Goal: Task Accomplishment & Management: Complete application form

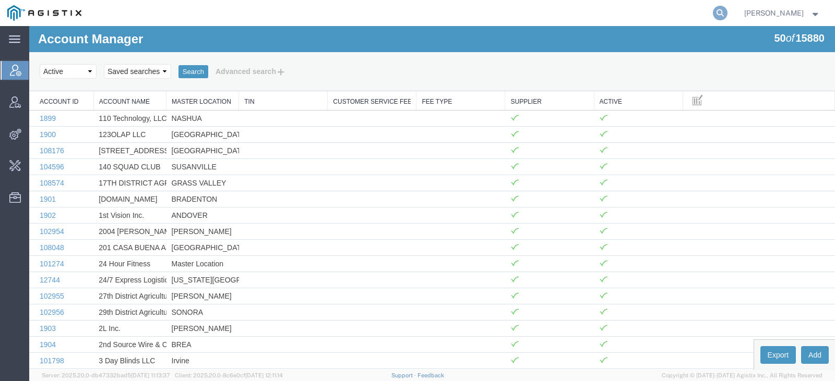
click at [727, 7] on icon at bounding box center [720, 13] width 15 height 15
type input "offline@syneos"
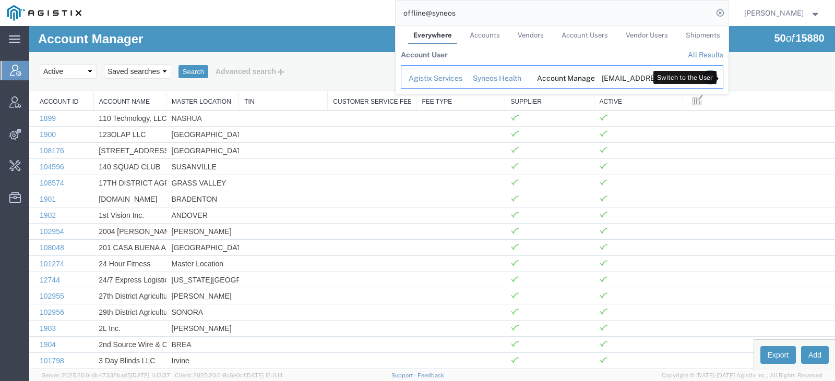
click at [717, 80] on icon "Search Results" at bounding box center [709, 77] width 15 height 15
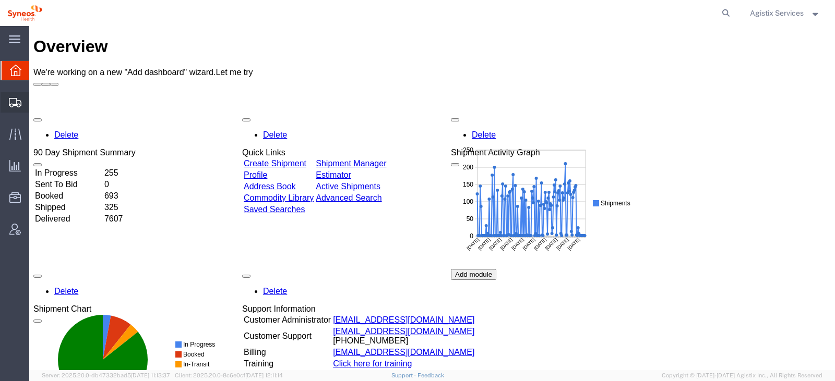
drag, startPoint x: 67, startPoint y: 122, endPoint x: 75, endPoint y: 121, distance: 7.5
click at [0, 0] on span "Shipment Manager" at bounding box center [0, 0] width 0 height 0
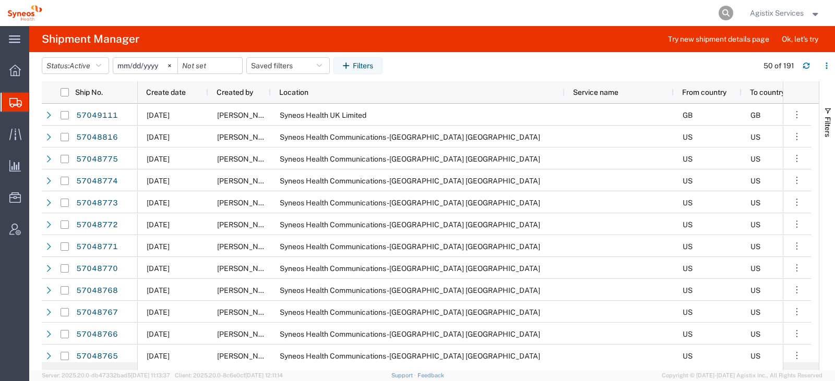
click at [723, 17] on icon at bounding box center [726, 13] width 15 height 15
paste input "57048772"
type input "57048772"
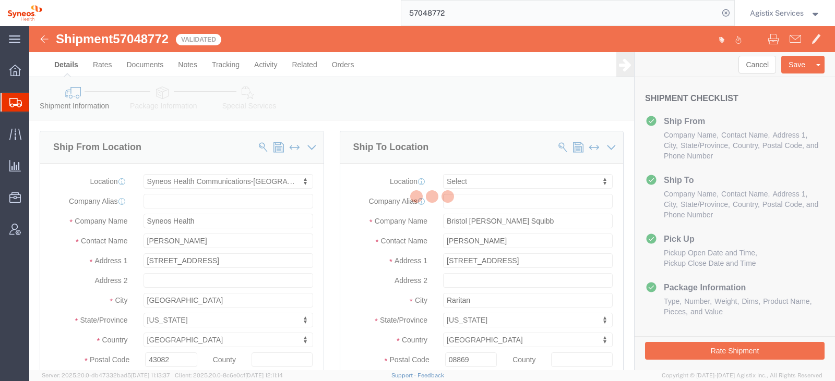
select select "59458"
select select
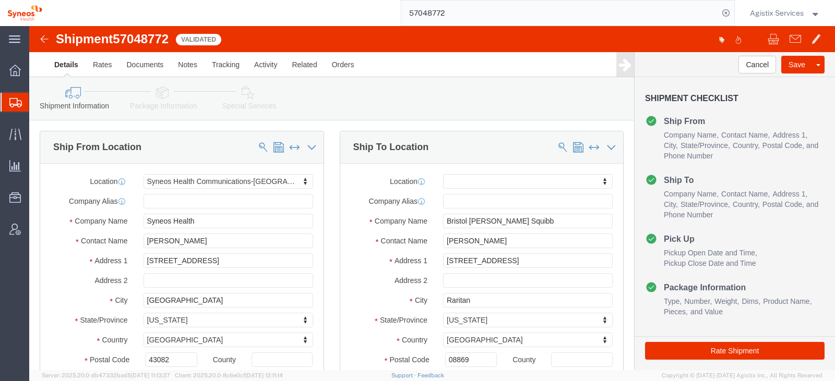
drag, startPoint x: 165, startPoint y: 92, endPoint x: 133, endPoint y: 67, distance: 41.2
click icon
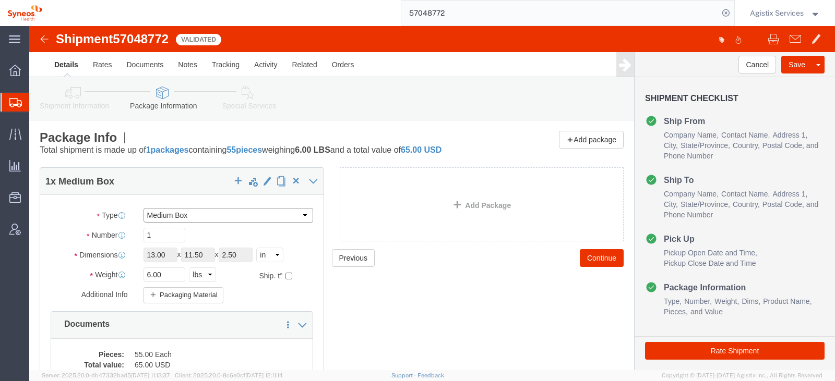
click select "Select Bale(s) Basket(s) Bolt(s) Bottle(s) Buckets Bulk Bundle(s) Can(s) Cardbo…"
select select "YRPK"
click select "Select Bale(s) Basket(s) Bolt(s) Bottle(s) Buckets Bulk Bundle(s) Can(s) Cardbo…"
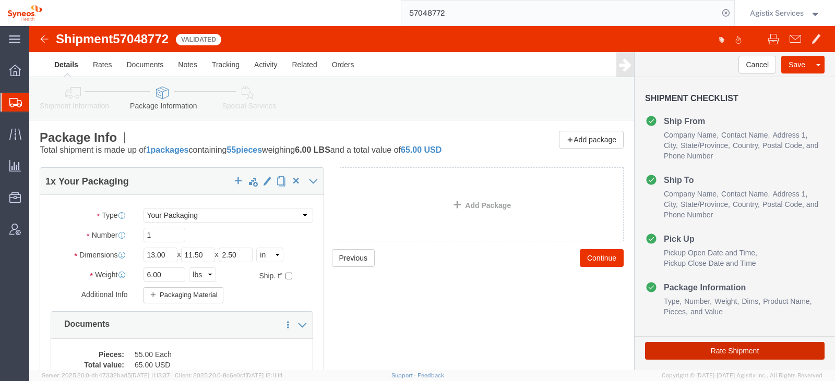
click button "Rate Shipment"
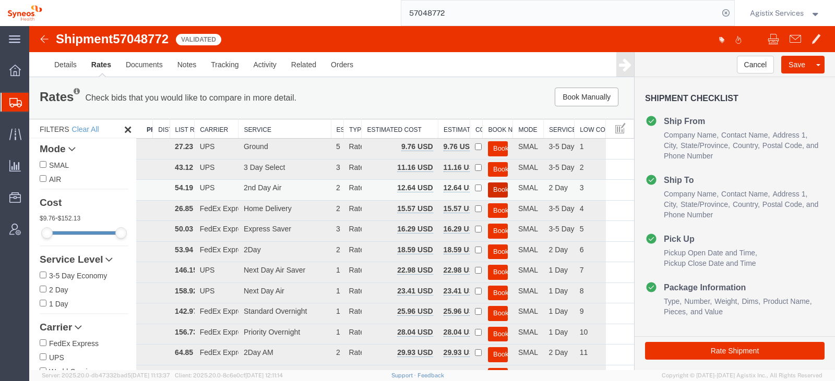
click at [492, 188] on button "Book" at bounding box center [498, 190] width 20 height 15
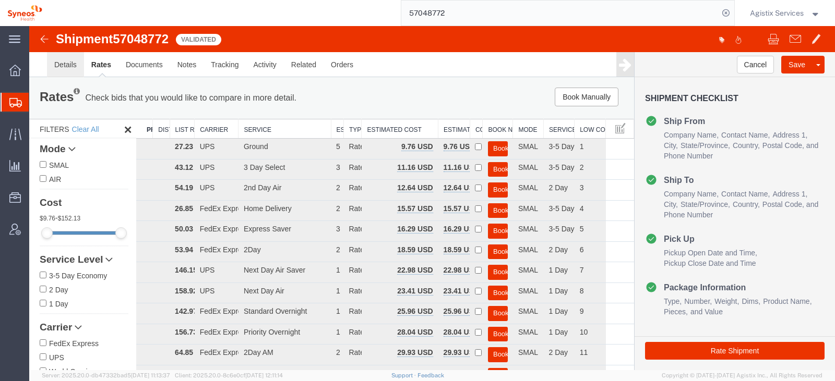
click at [62, 62] on link "Details" at bounding box center [65, 64] width 37 height 25
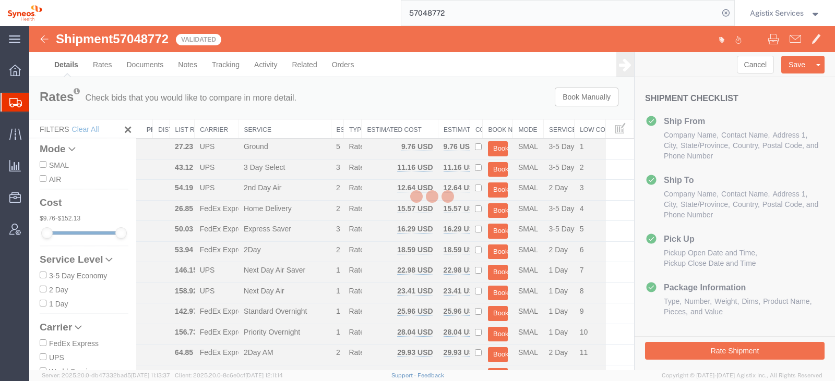
select select "59458"
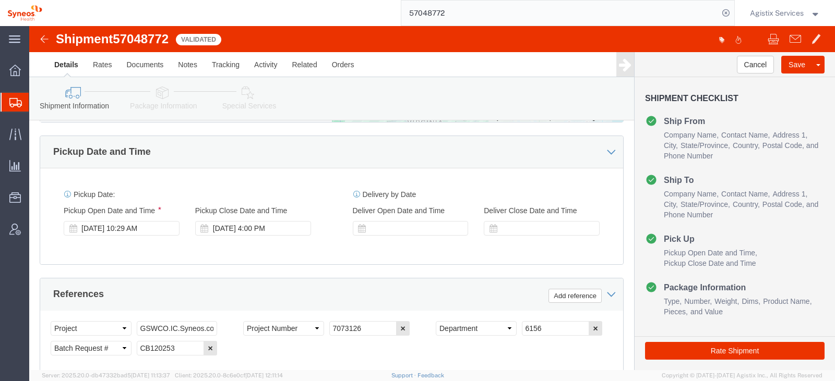
scroll to position [496, 0]
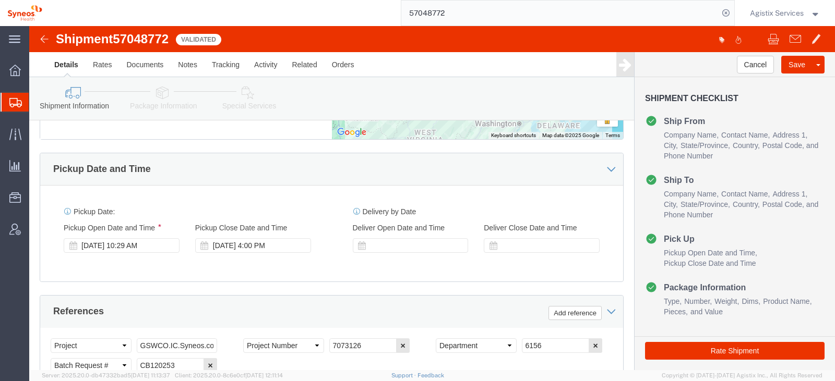
click div "Shipment Information Package Information Special Services Loading Routing"
click icon
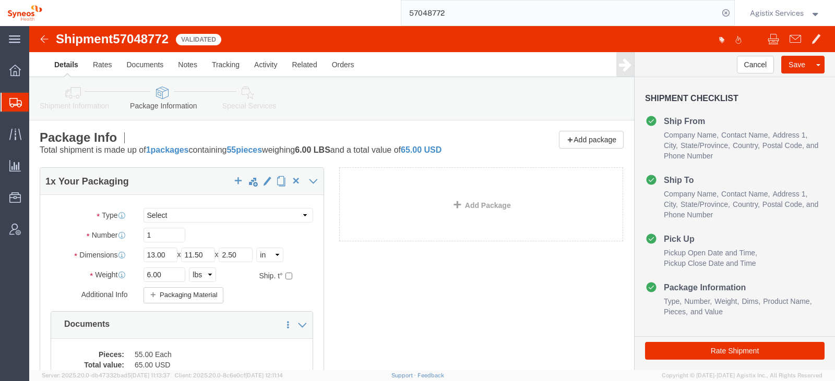
click icon
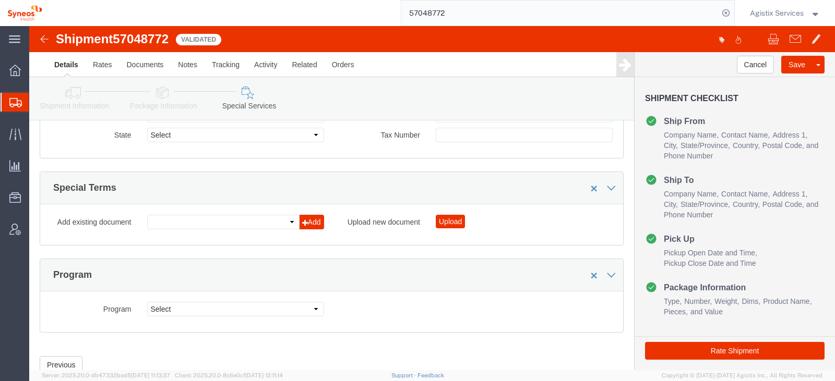
scroll to position [1252, 0]
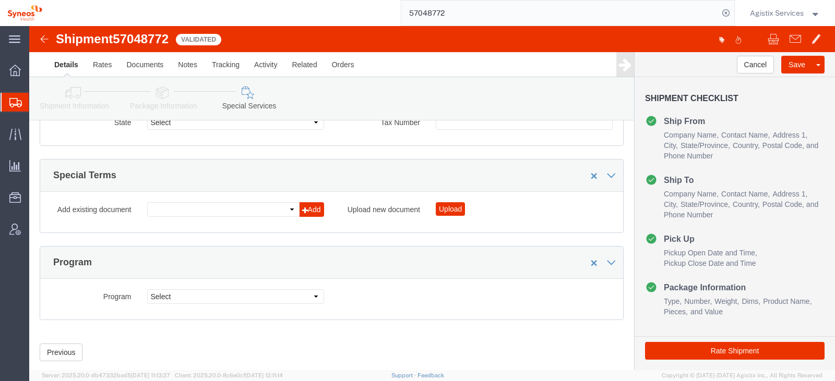
click at [444, 13] on input "57048772" at bounding box center [559, 13] width 317 height 25
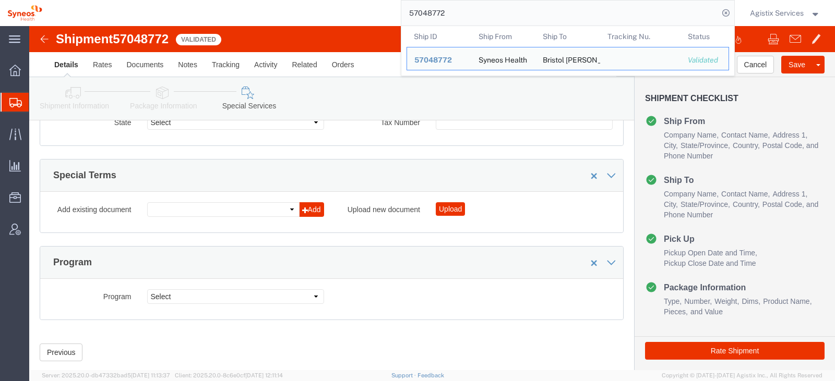
click at [444, 13] on input "57048772" at bounding box center [559, 13] width 317 height 25
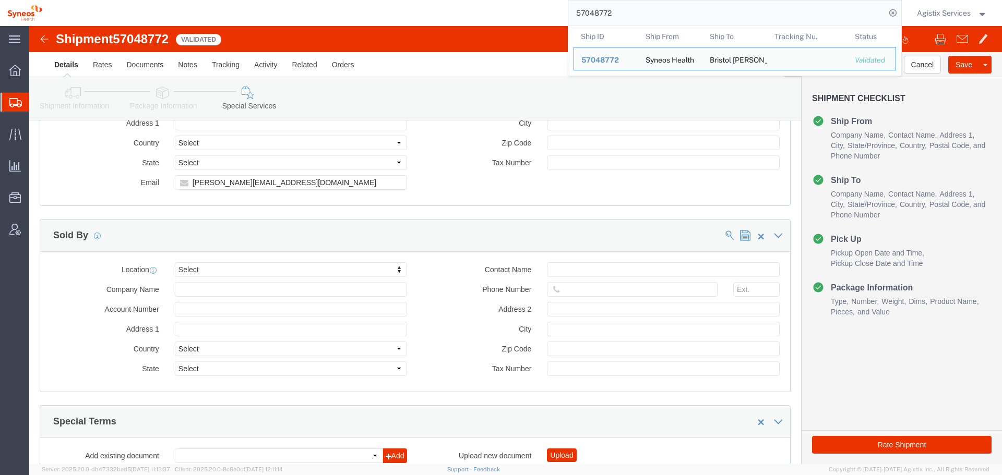
scroll to position [997, 0]
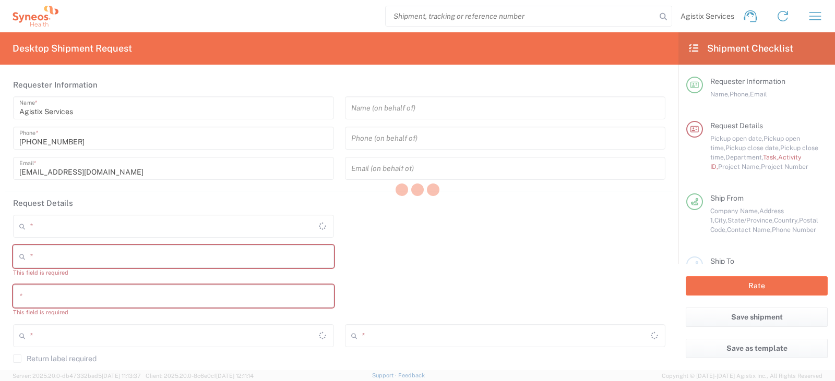
click at [575, 24] on div at bounding box center [417, 190] width 835 height 381
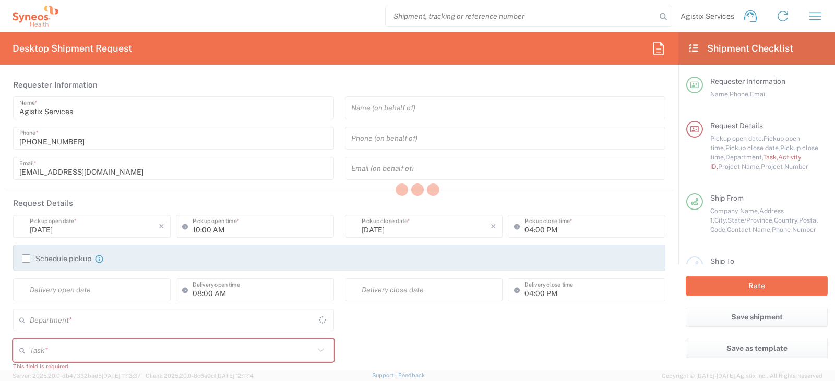
type input "4510"
type input "North Carolina"
type input "United States"
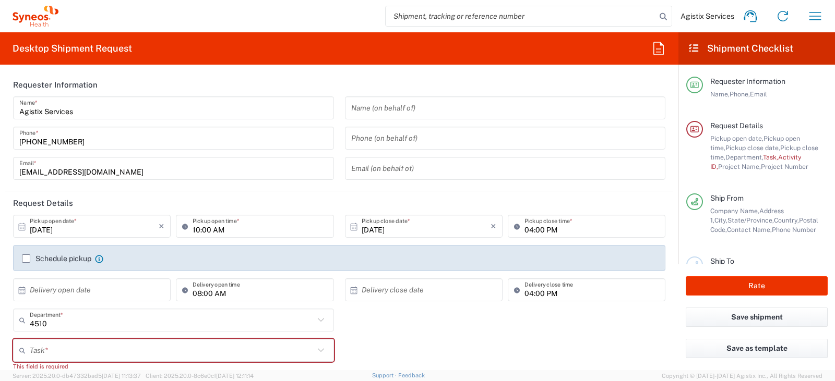
click at [570, 19] on input "search" at bounding box center [521, 16] width 270 height 20
paste input "57048772"
type input "57048772"
type input "SYNEOS HEALTH LLC [GEOGRAPHIC_DATA] [GEOGRAPHIC_DATA]"
type input "57048772"
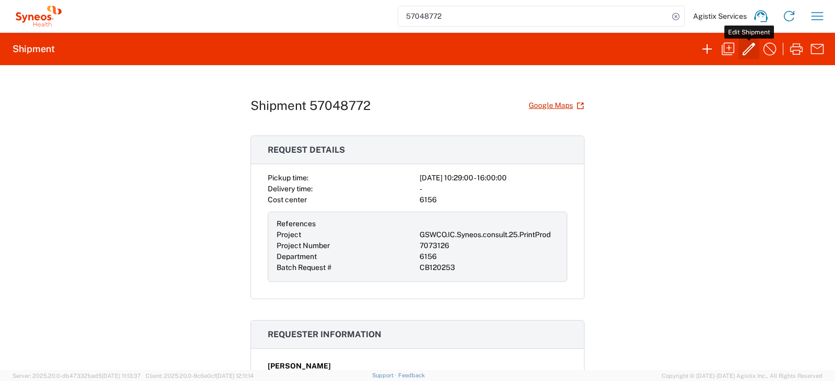
click at [751, 54] on icon "button" at bounding box center [748, 49] width 17 height 17
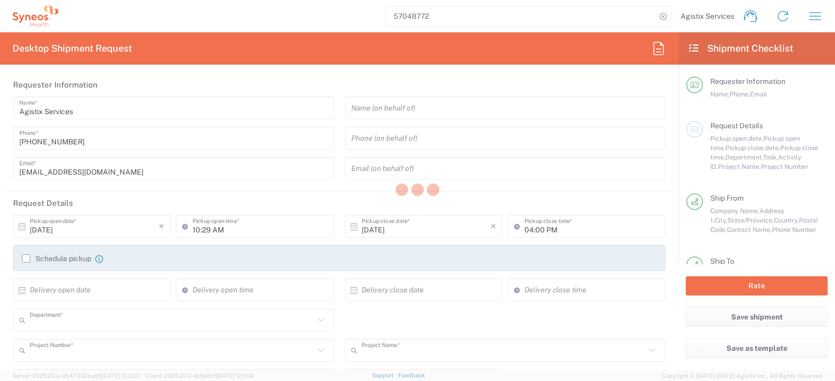
type input "6156"
type input "GSWCO.IC.Syneos.consult.25.PrintProd"
type input "7073126"
type input "Batch Request #"
type input "[US_STATE]"
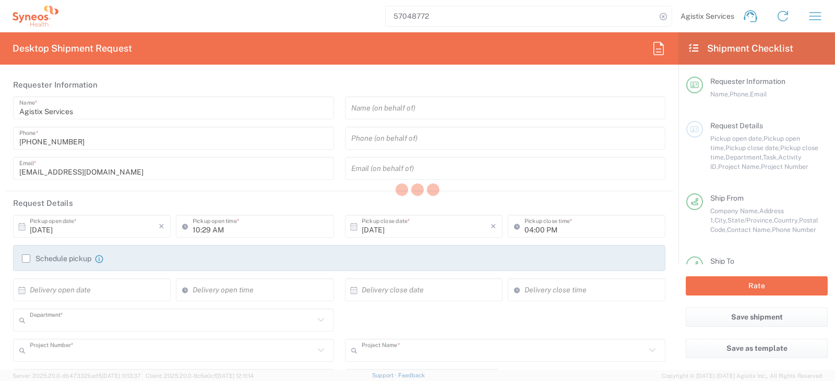
type input "[US_STATE]"
type input "Your Packaging"
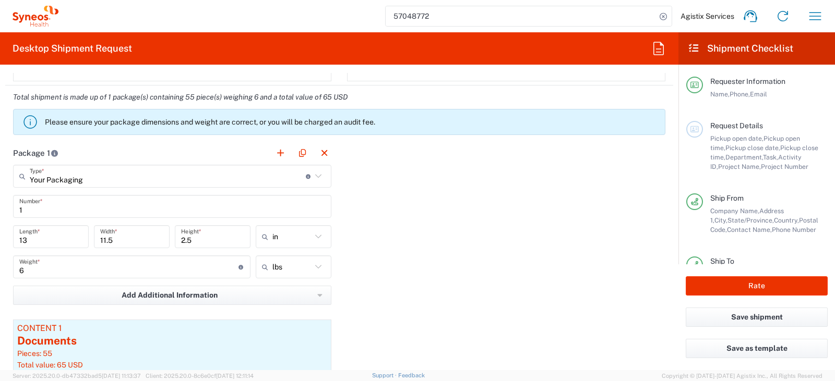
scroll to position [939, 0]
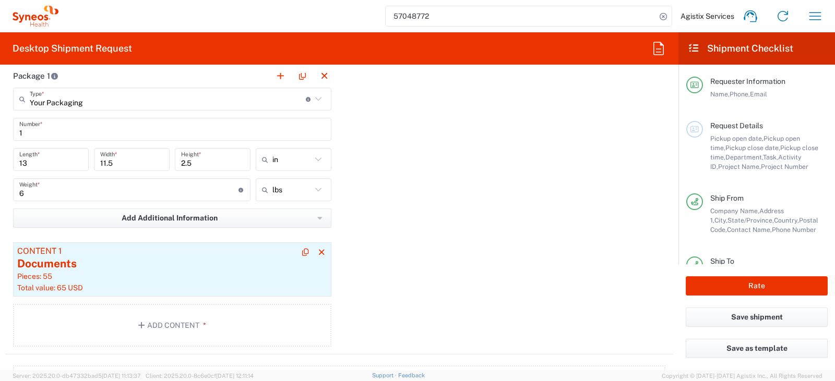
click at [183, 265] on div "Documents" at bounding box center [172, 264] width 310 height 16
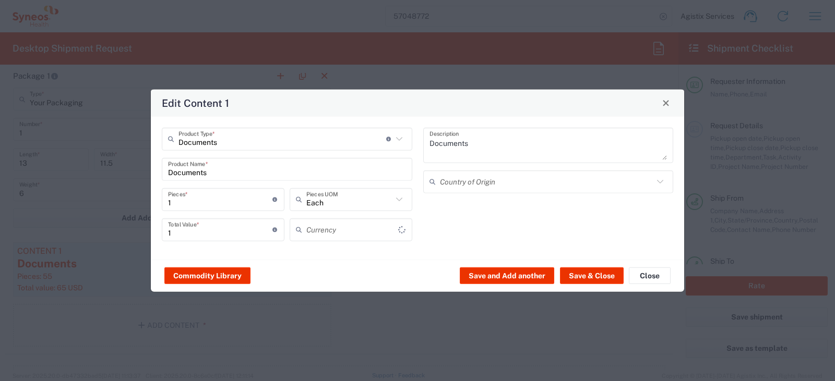
type input "US Dollar"
click at [665, 103] on span "Close" at bounding box center [665, 103] width 7 height 7
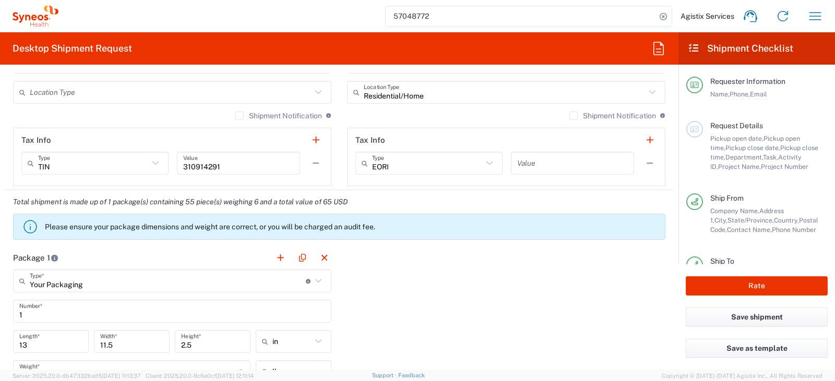
scroll to position [783, 0]
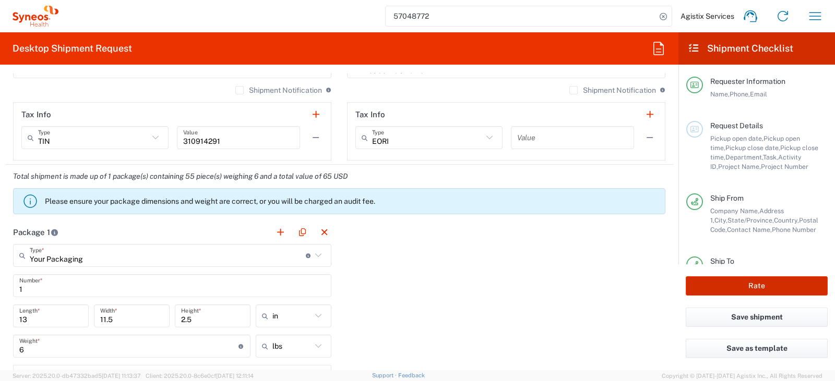
click at [750, 285] on button "Rate" at bounding box center [757, 286] width 142 height 19
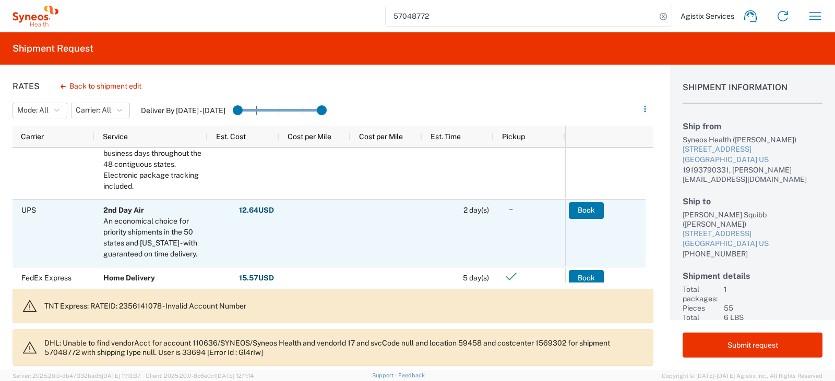
scroll to position [261, 0]
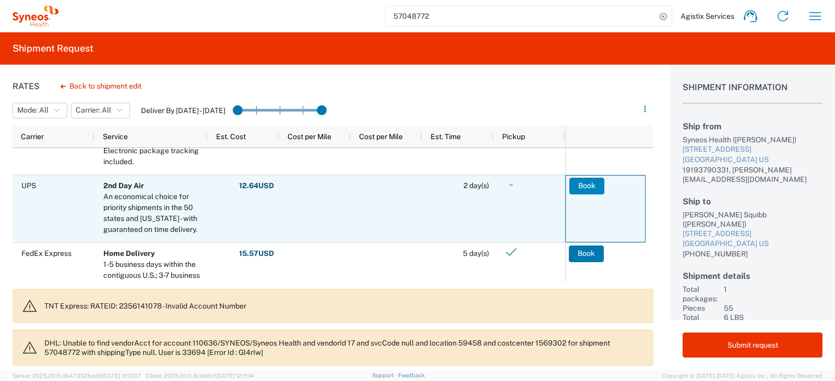
click at [585, 189] on button "Book" at bounding box center [586, 186] width 35 height 17
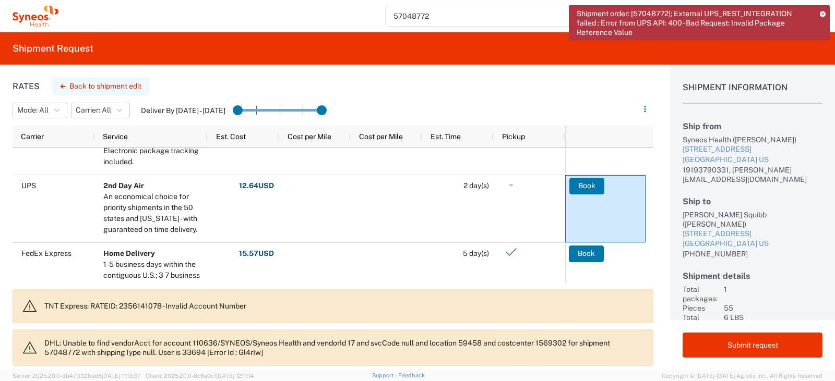
click at [89, 88] on button "Back to shipment edit" at bounding box center [101, 86] width 98 height 18
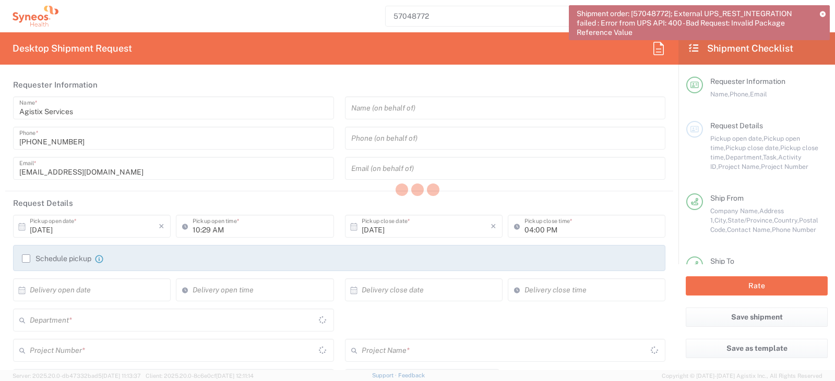
type input "6156"
type input "GSWCO.IC.Syneos.consult.25.PrintProd"
type input "7073126"
type input "[US_STATE]"
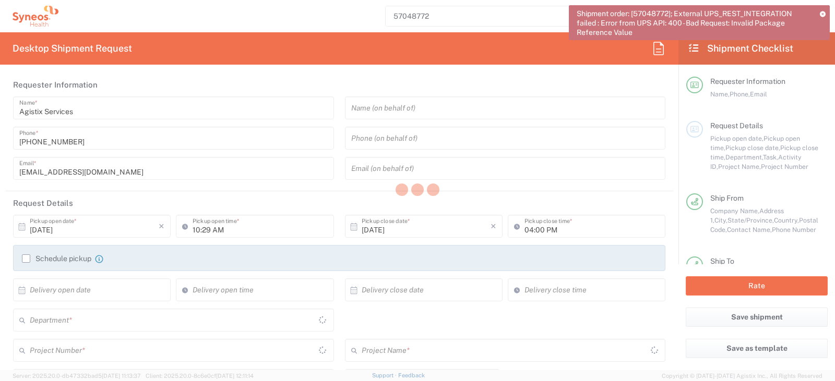
type input "Your Packaging"
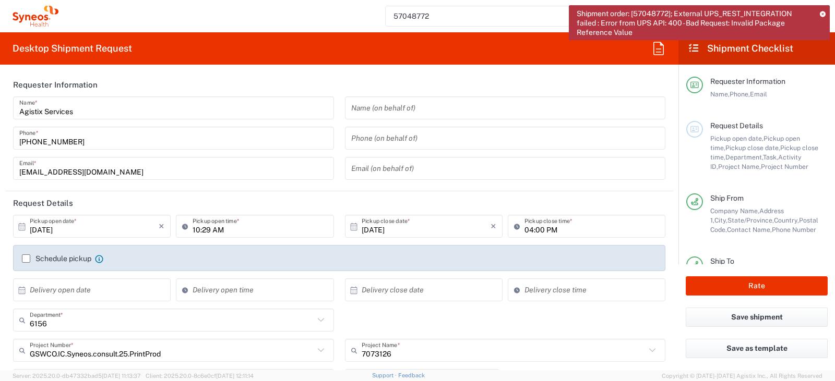
click at [819, 11] on div "Shipment order: [57048772]; External UPS_REST_INTEGRATION failed : Error from U…" at bounding box center [699, 22] width 261 height 35
click at [822, 13] on icon at bounding box center [823, 14] width 6 height 6
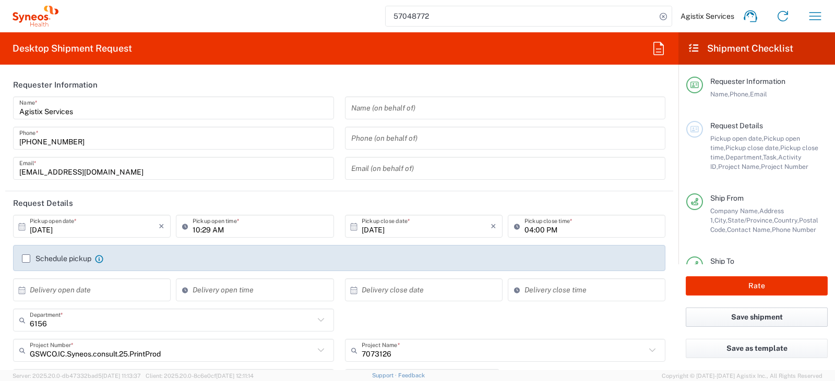
click at [741, 319] on button "Save shipment" at bounding box center [757, 317] width 142 height 19
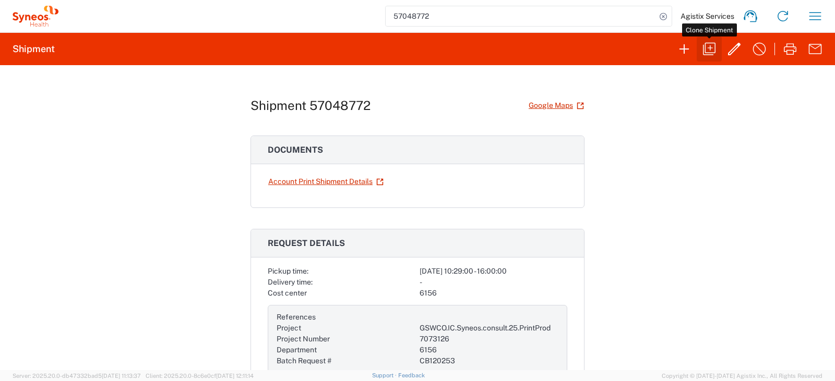
click at [705, 54] on icon "button" at bounding box center [709, 49] width 17 height 17
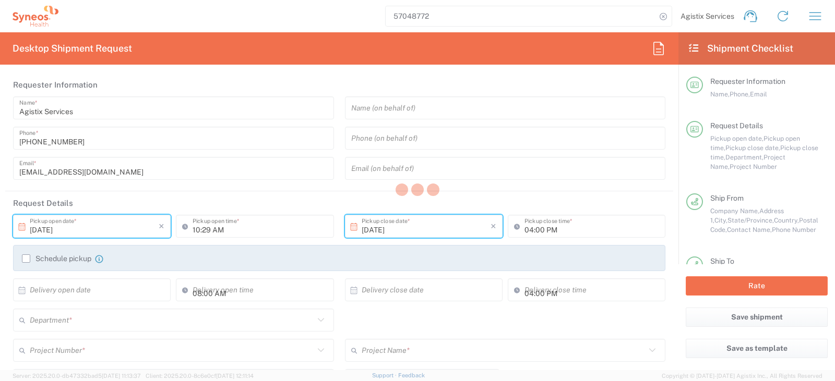
type input "[US_STATE]"
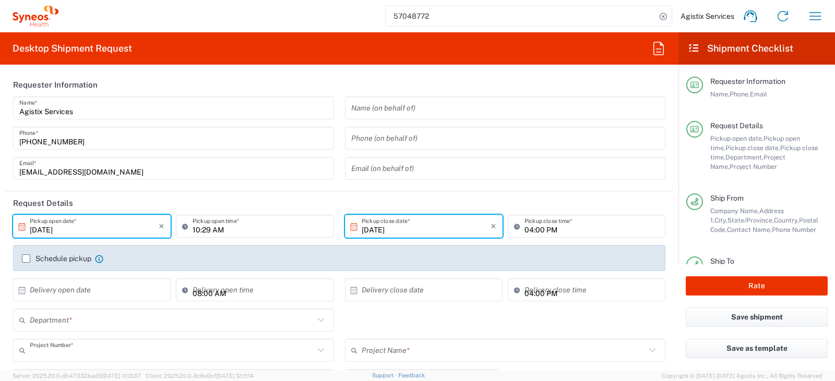
type input "GSWCO.IC.Syneos.consult.25.PrintProd"
type input "Your Packaging"
type input "7073126"
type input "6156"
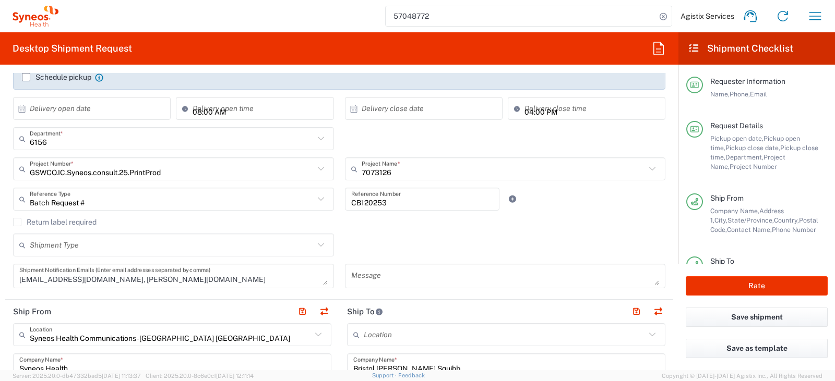
scroll to position [209, 0]
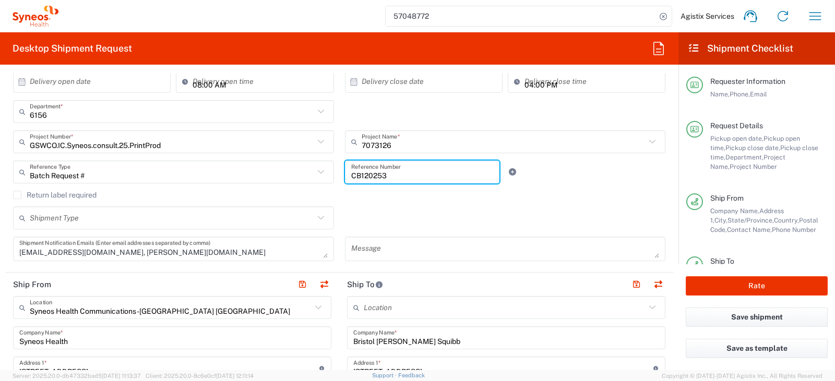
drag, startPoint x: 420, startPoint y: 173, endPoint x: 273, endPoint y: 175, distance: 146.6
click at [273, 175] on div "Batch Request # Reference Type Batch Request # Account Type Activity ID Airline…" at bounding box center [339, 176] width 663 height 30
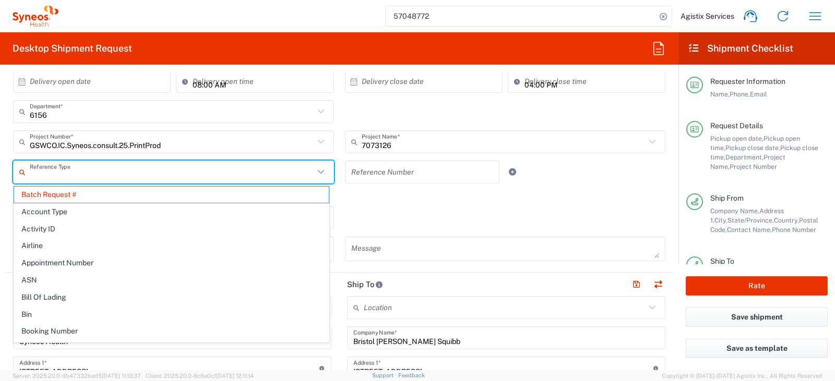
drag, startPoint x: 103, startPoint y: 172, endPoint x: 18, endPoint y: 169, distance: 84.6
click at [18, 169] on div "Reference Type" at bounding box center [173, 172] width 321 height 23
click at [392, 220] on div "Shipment Type Batch Regular" at bounding box center [339, 222] width 663 height 30
type input "Batch Request #"
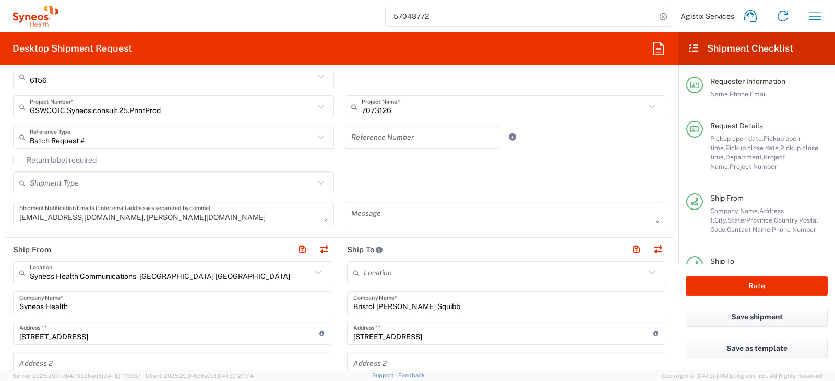
scroll to position [261, 0]
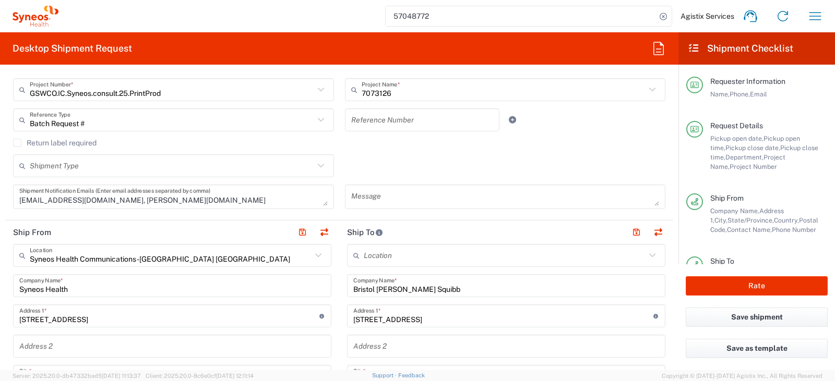
click at [223, 203] on textarea "offline_notifications+syneosoff@agistix.com, john.polandick@syneoshealth.com" at bounding box center [173, 197] width 308 height 18
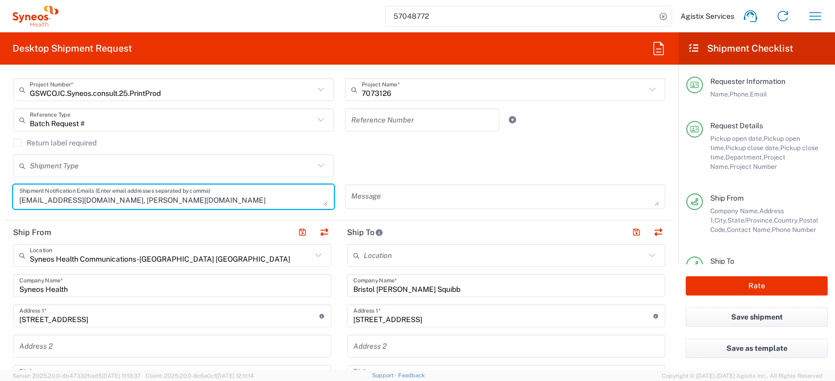
click at [223, 203] on textarea "offline_notifications+syneosoff@agistix.com, john.polandick@syneoshealth.com" at bounding box center [173, 197] width 308 height 18
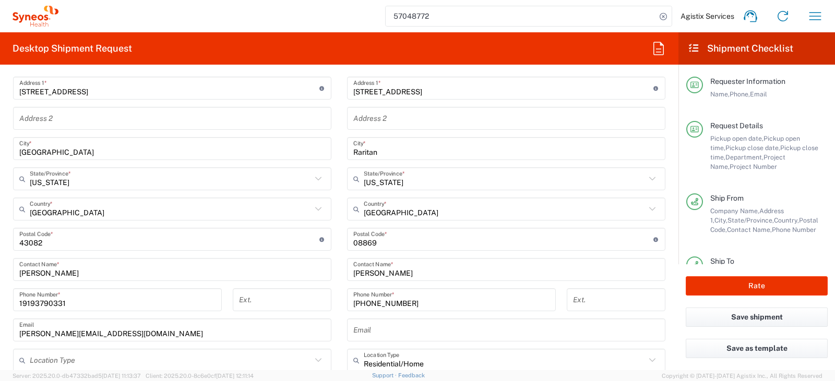
scroll to position [522, 0]
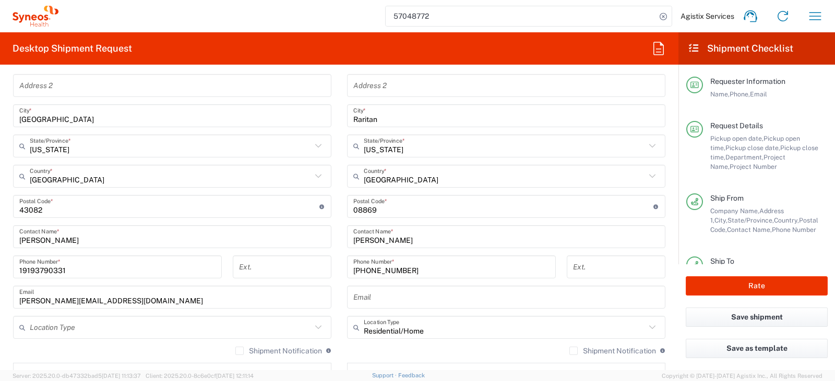
click at [117, 299] on input "john.polandick@syneoshealth.com" at bounding box center [172, 298] width 306 height 18
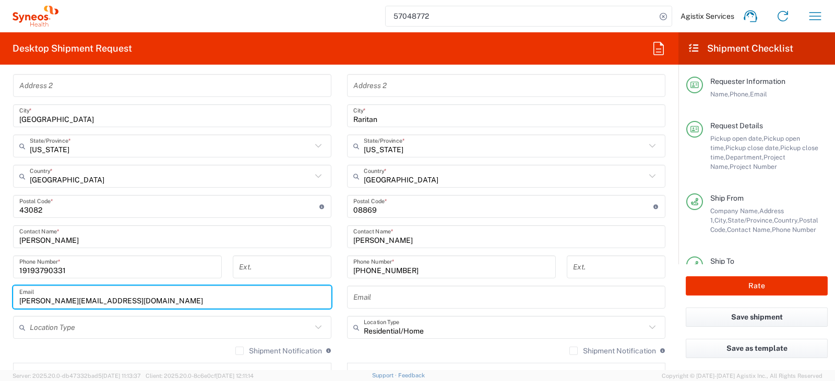
click at [117, 299] on input "john.polandick@syneoshealth.com" at bounding box center [172, 298] width 306 height 18
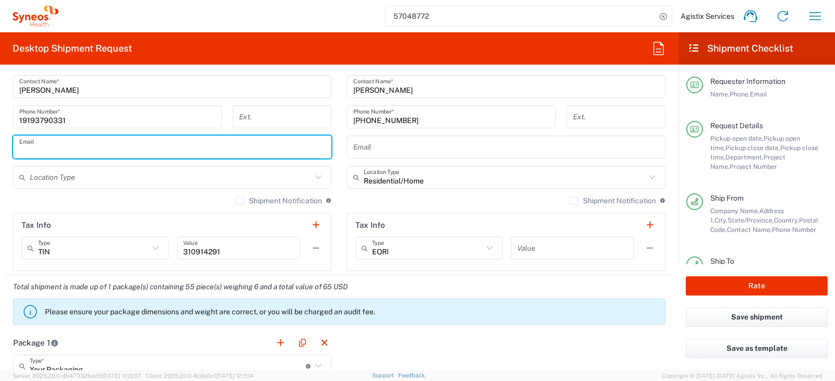
scroll to position [574, 0]
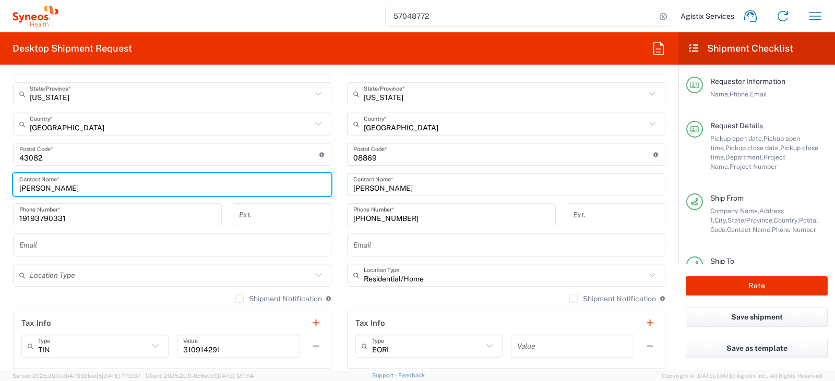
click at [0, 179] on form "Requester Information Agistix Services Name * (415) 666-2295 Phone * offline_no…" at bounding box center [339, 221] width 678 height 297
type input "TEST-CARRIEV"
drag, startPoint x: 367, startPoint y: 190, endPoint x: 246, endPoint y: 182, distance: 121.3
click at [261, 190] on div "Ship From Syneos Health Communications-Westerville OH Location Syneos Health Co…" at bounding box center [339, 141] width 668 height 466
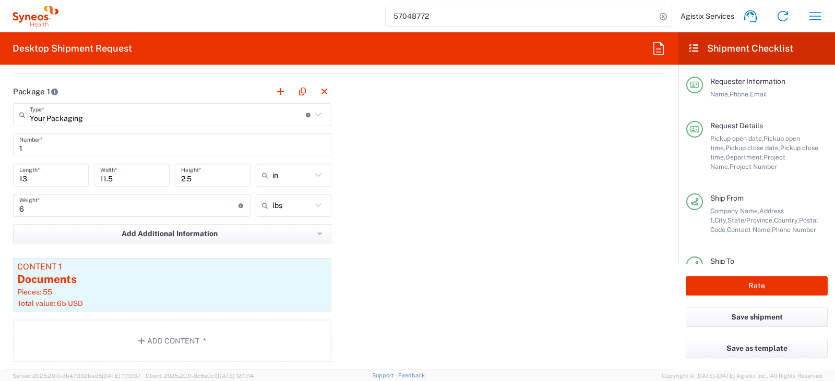
scroll to position [939, 0]
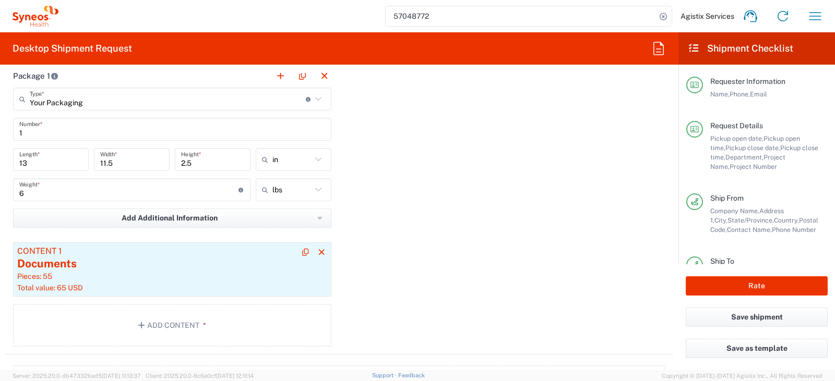
type input "TEST-CARRIEV"
click at [123, 270] on div "Documents" at bounding box center [172, 264] width 310 height 16
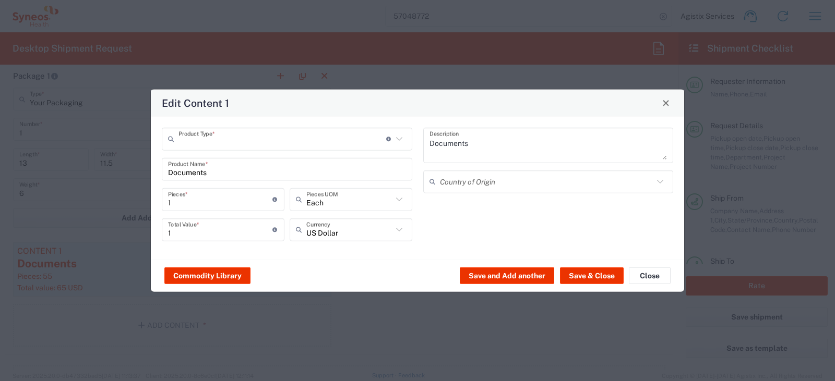
click at [267, 141] on input "text" at bounding box center [282, 139] width 208 height 18
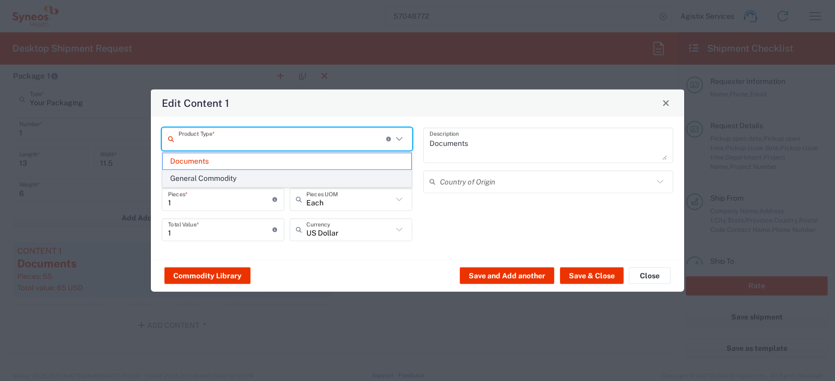
click at [253, 176] on span "General Commodity" at bounding box center [287, 179] width 248 height 16
type input "General Commodity"
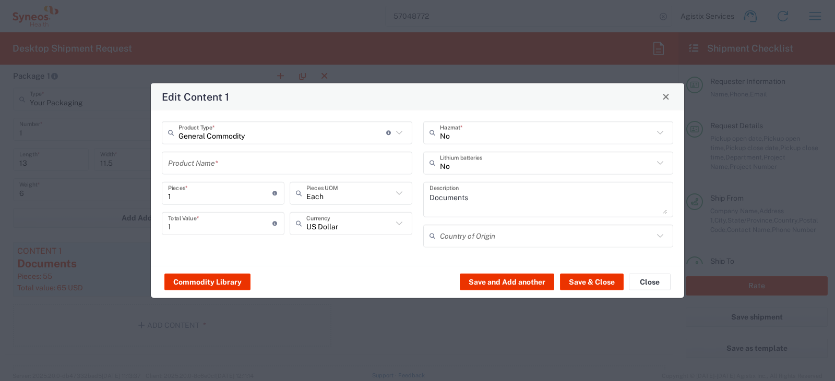
click at [236, 165] on input "text" at bounding box center [287, 163] width 238 height 18
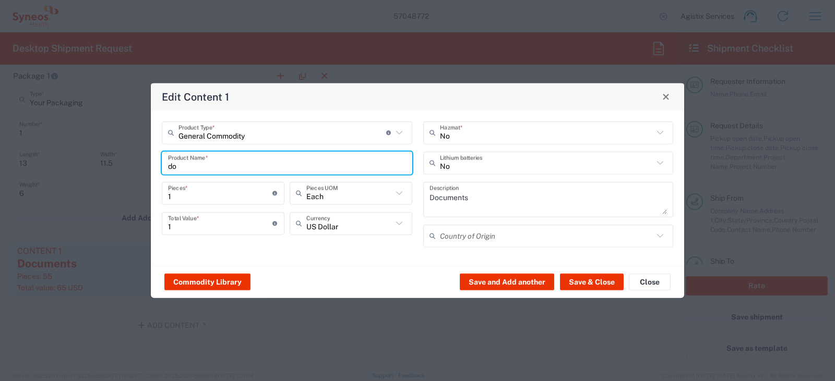
type input "d"
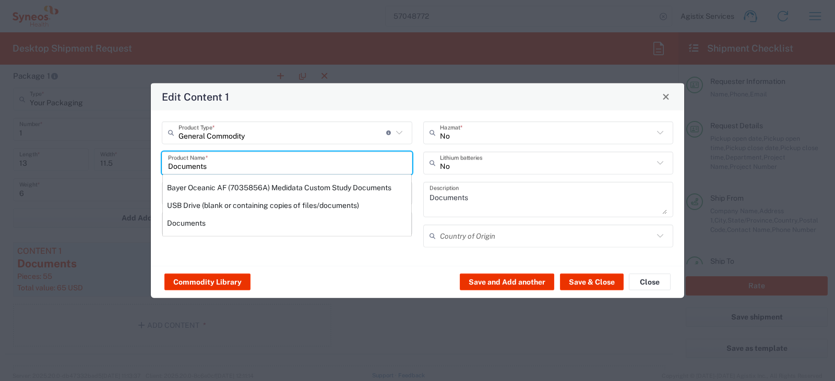
type input "Documents"
click at [433, 113] on div "General Commodity Product Type * Document: Paper document generated internally …" at bounding box center [417, 187] width 533 height 155
click at [592, 279] on button "Save & Close" at bounding box center [592, 282] width 64 height 17
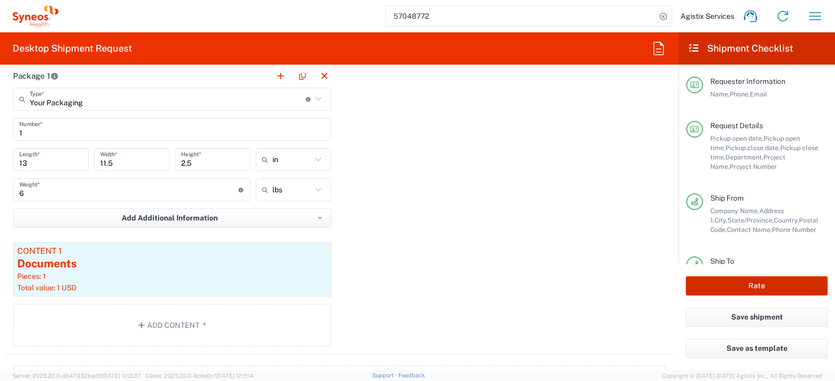
click at [738, 286] on button "Rate" at bounding box center [757, 286] width 142 height 19
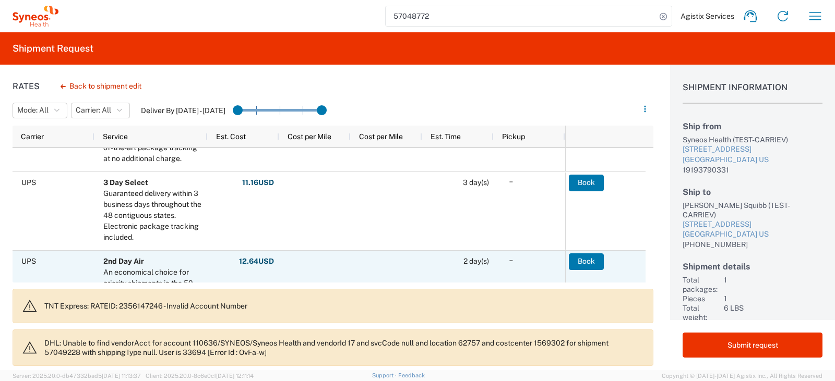
scroll to position [209, 0]
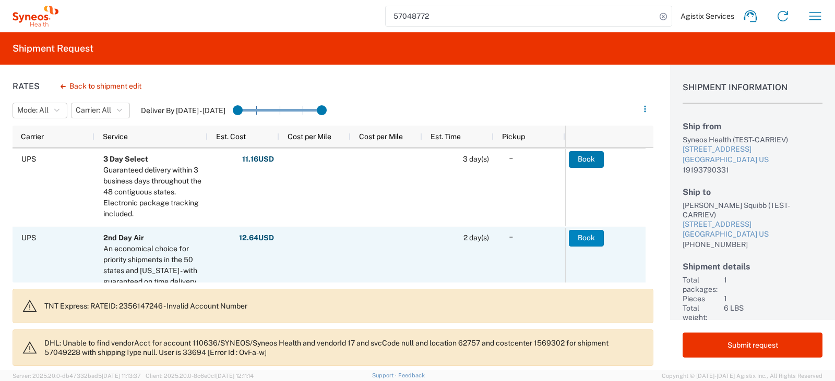
click at [583, 238] on button "Book" at bounding box center [586, 238] width 35 height 17
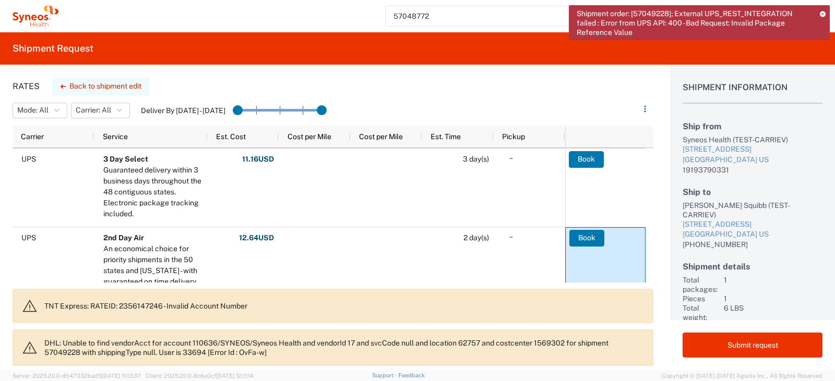
click at [81, 87] on button "Back to shipment edit" at bounding box center [101, 86] width 98 height 18
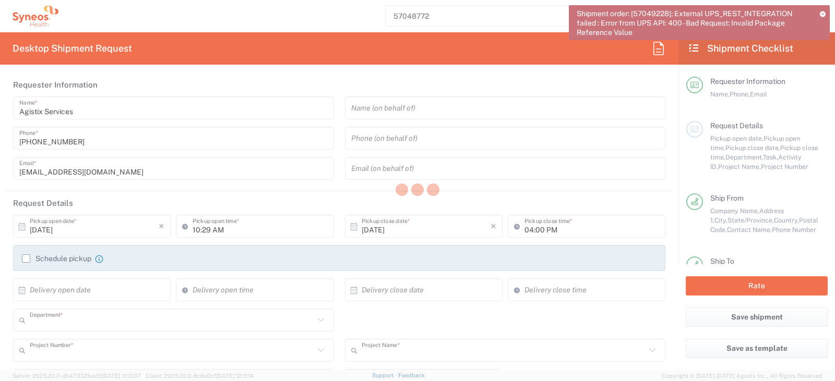
type input "6156"
type input "GSWCO.IC.Syneos.consult.25.PrintProd"
type input "7073126"
type input "[US_STATE]"
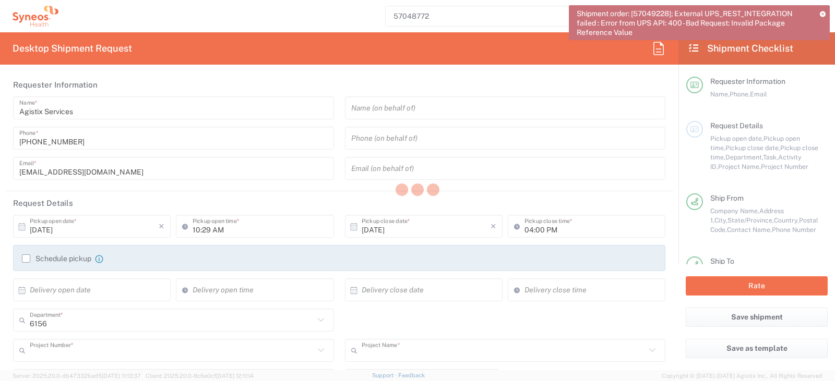
type input "Your Packaging"
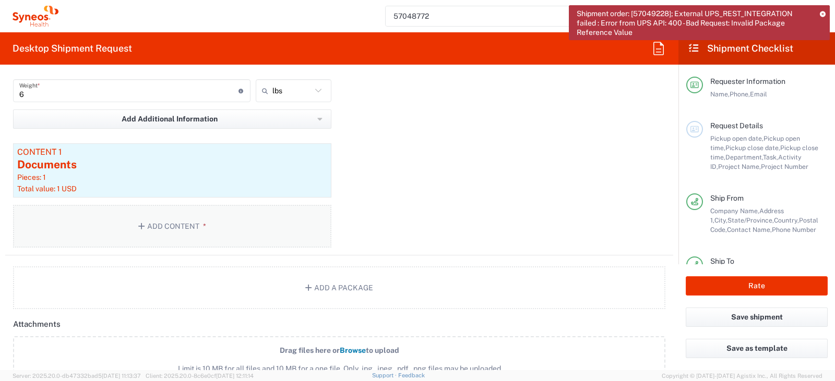
scroll to position [1044, 0]
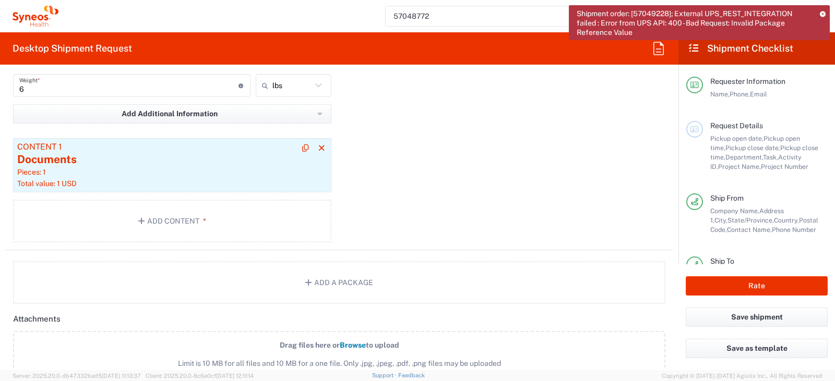
click at [88, 161] on div "Documents" at bounding box center [172, 160] width 310 height 16
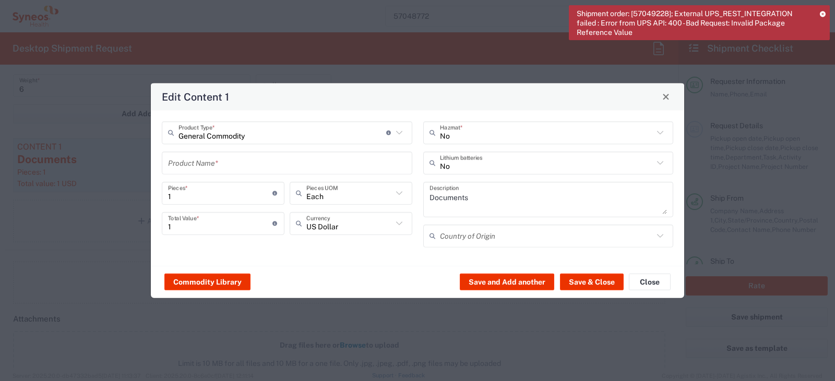
click at [187, 169] on input "text" at bounding box center [287, 163] width 238 height 18
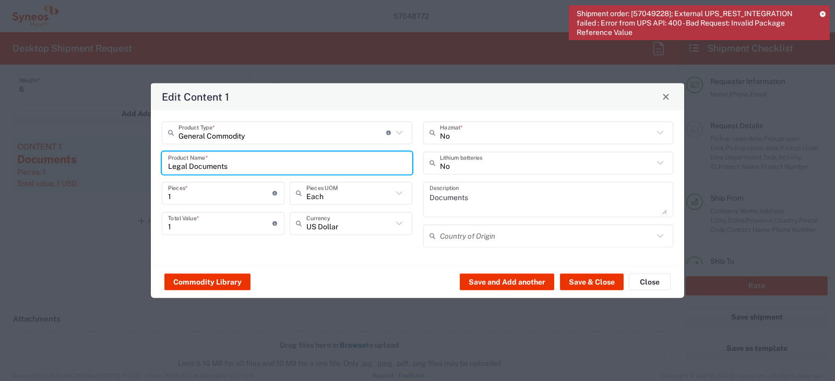
type input "Legal Documents"
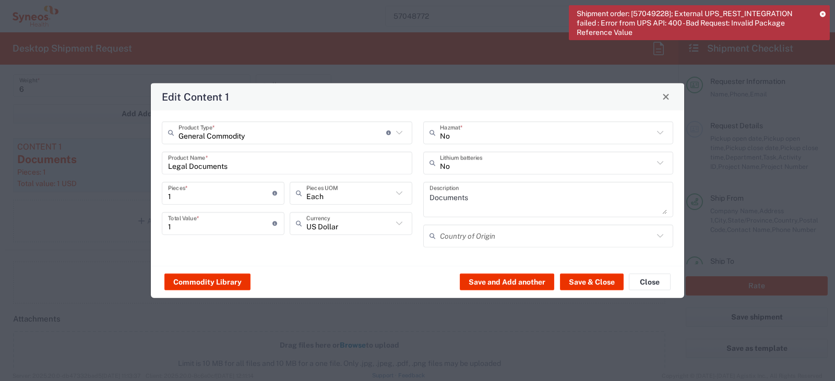
click at [351, 266] on div "General Commodity Product Type * Document: Paper document generated internally …" at bounding box center [417, 187] width 533 height 155
click at [584, 280] on button "Save & Close" at bounding box center [592, 282] width 64 height 17
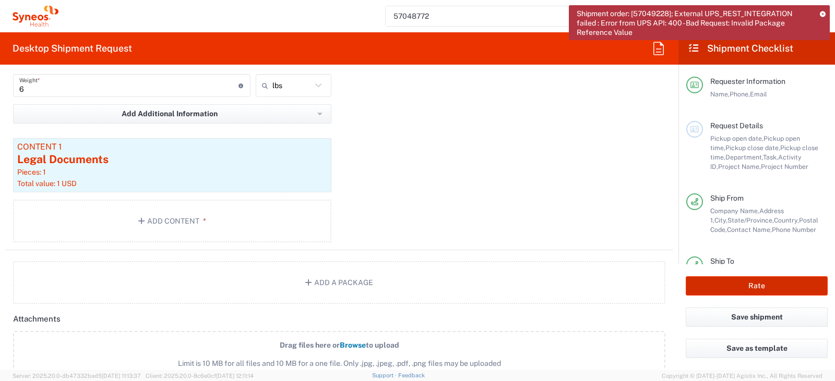
click at [746, 282] on button "Rate" at bounding box center [757, 286] width 142 height 19
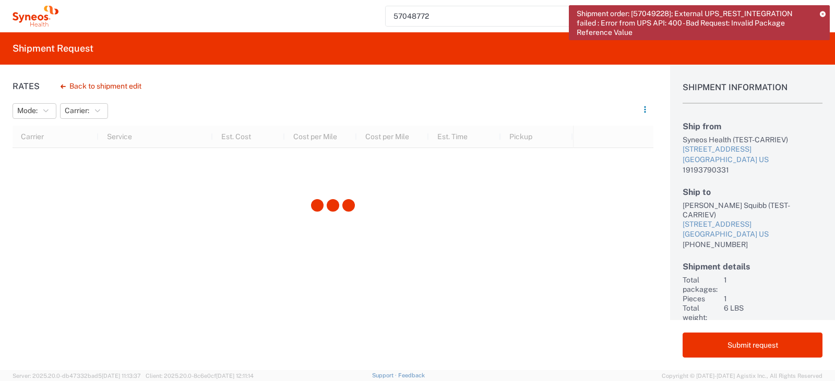
click at [823, 13] on icon at bounding box center [823, 14] width 6 height 6
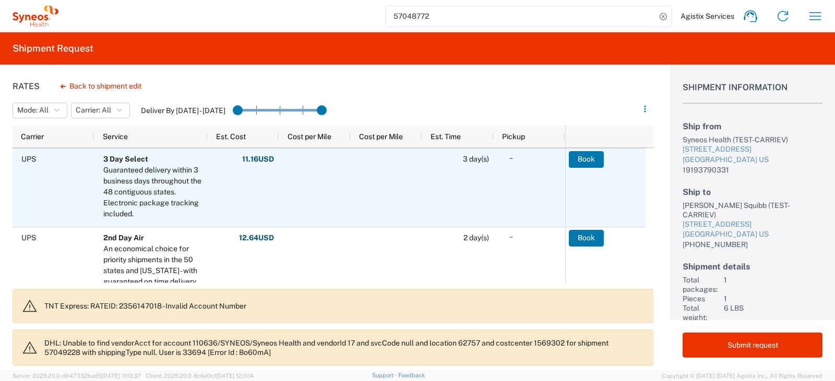
scroll to position [261, 0]
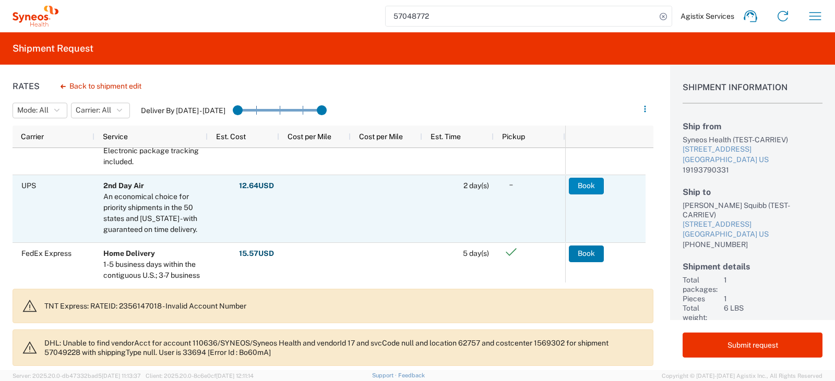
click at [581, 189] on button "Book" at bounding box center [586, 186] width 35 height 17
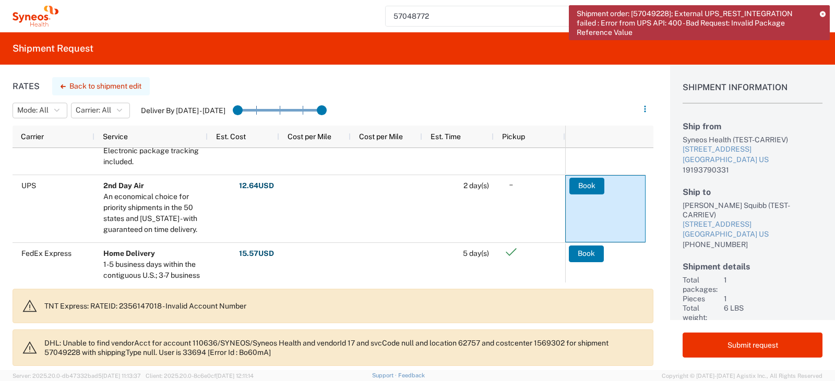
click at [89, 88] on button "Back to shipment edit" at bounding box center [101, 86] width 98 height 18
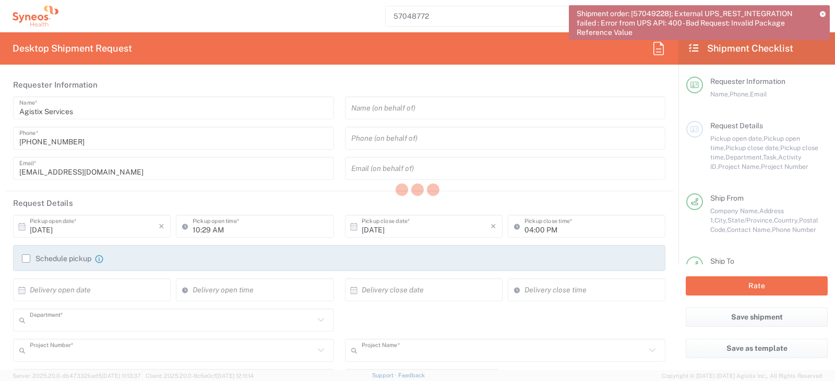
type input "6156"
type input "GSWCO.IC.Syneos.consult.25.PrintProd"
type input "7073126"
type input "[US_STATE]"
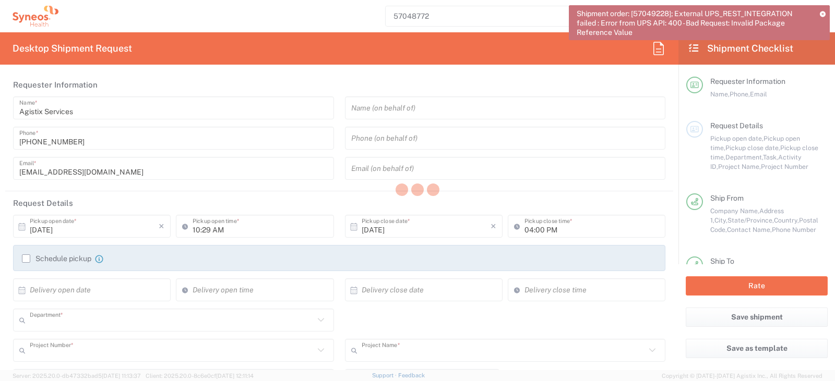
type input "Your Packaging"
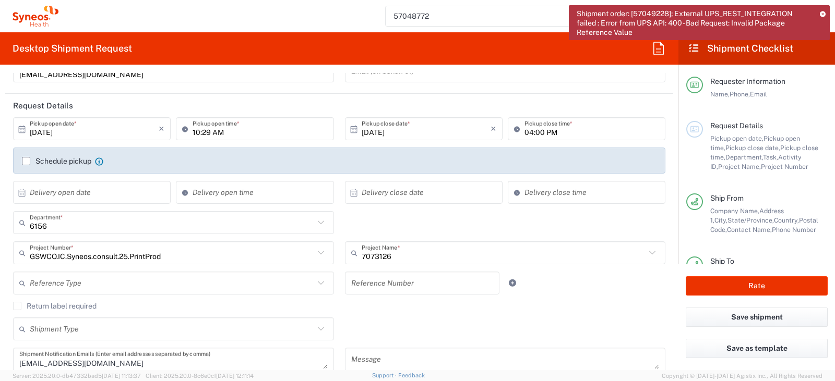
scroll to position [52, 0]
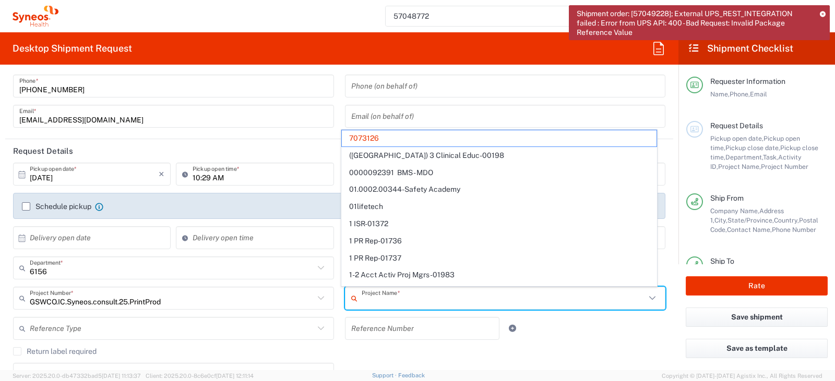
drag, startPoint x: 384, startPoint y: 303, endPoint x: 344, endPoint y: 303, distance: 39.1
click at [345, 303] on div "Project Name *" at bounding box center [505, 298] width 321 height 23
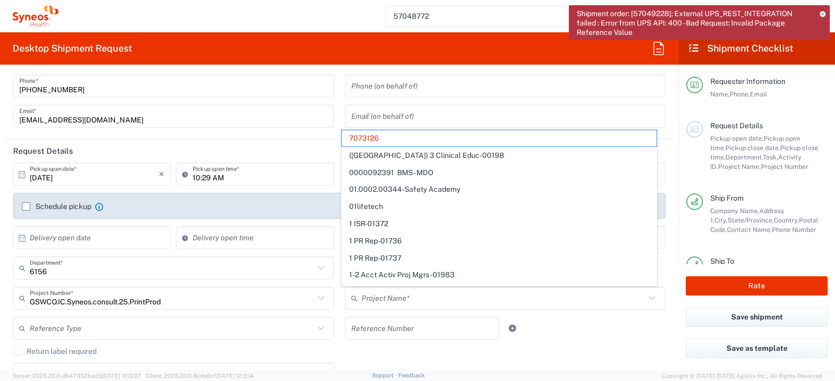
click at [277, 140] on header "Request Details" at bounding box center [339, 150] width 668 height 23
type input "7073126"
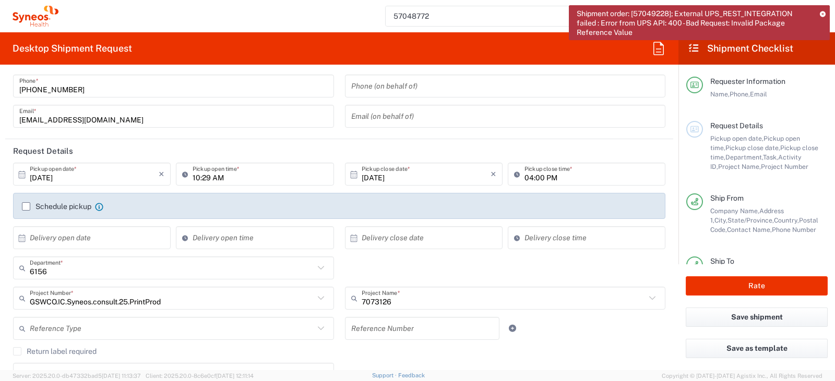
click at [155, 304] on input "GSWCO.IC.Syneos.consult.25.PrintProd" at bounding box center [172, 299] width 284 height 18
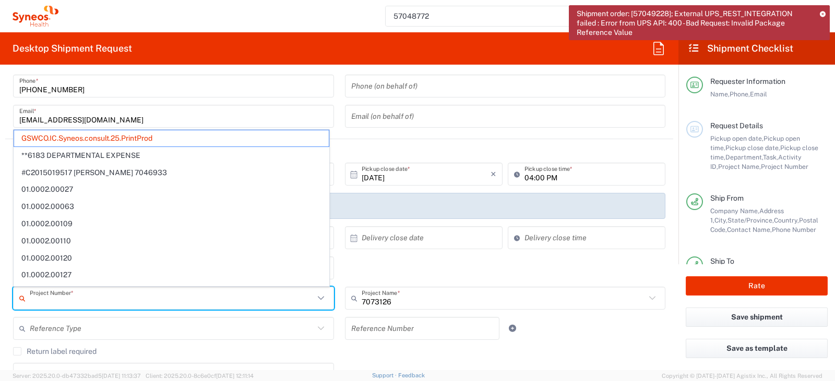
click at [391, 300] on input "7073126" at bounding box center [504, 299] width 284 height 18
type input "GSWCO.IC.Syneos.consult.25.PrintProd"
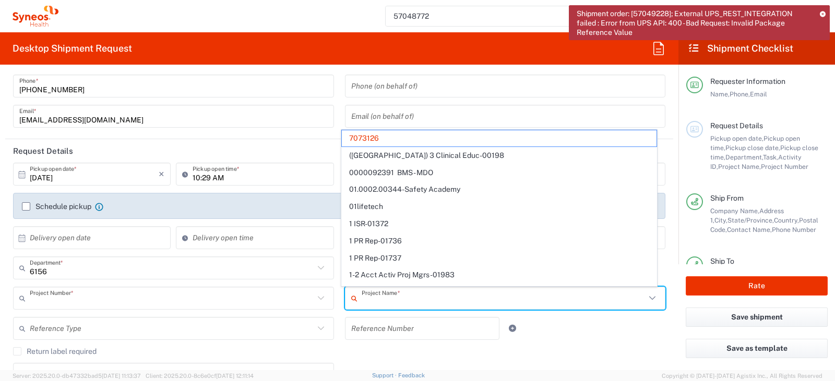
click at [187, 303] on input "text" at bounding box center [172, 299] width 284 height 18
type input "7073126"
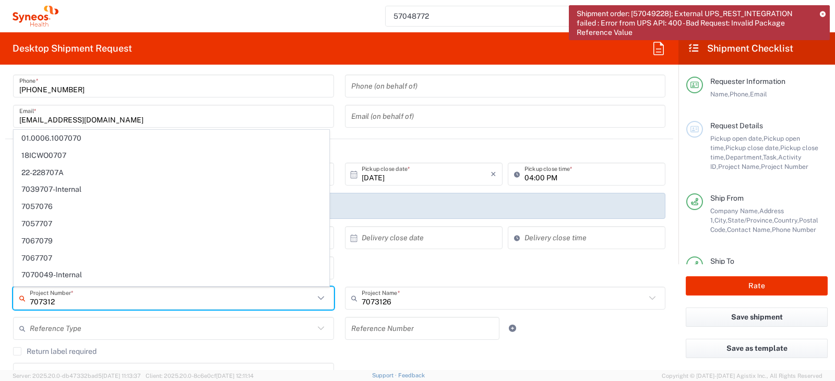
type input "7073126"
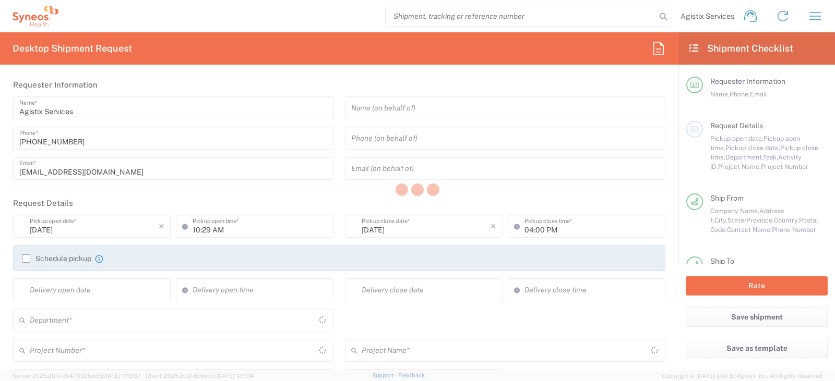
type input "[US_STATE]"
type input "[GEOGRAPHIC_DATA]"
type input "Residential/Home"
type input "[US_STATE]"
type input "[GEOGRAPHIC_DATA]"
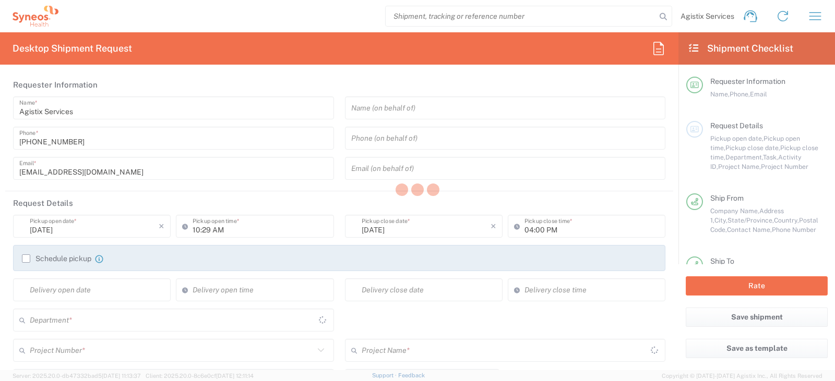
type input "6156"
type input "Your Packaging"
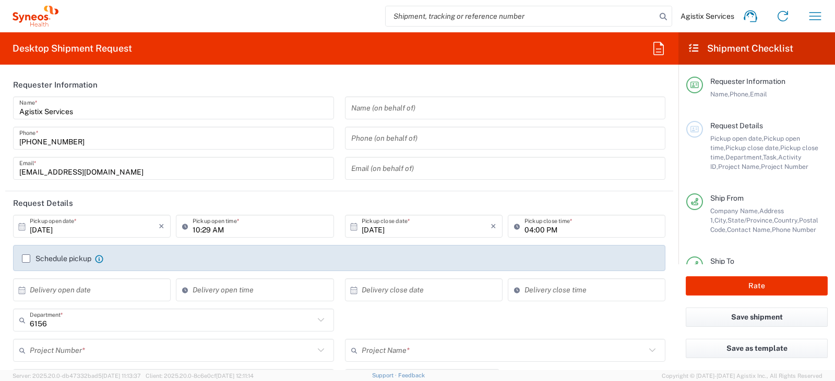
type input "Syneos Health Communications-[GEOGRAPHIC_DATA] [GEOGRAPHIC_DATA]"
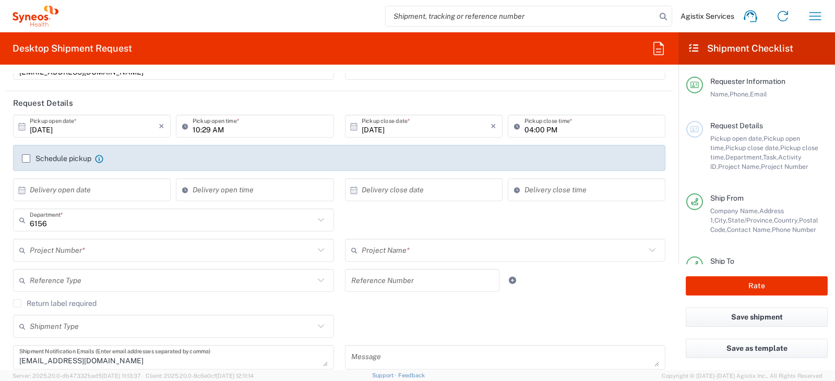
scroll to position [104, 0]
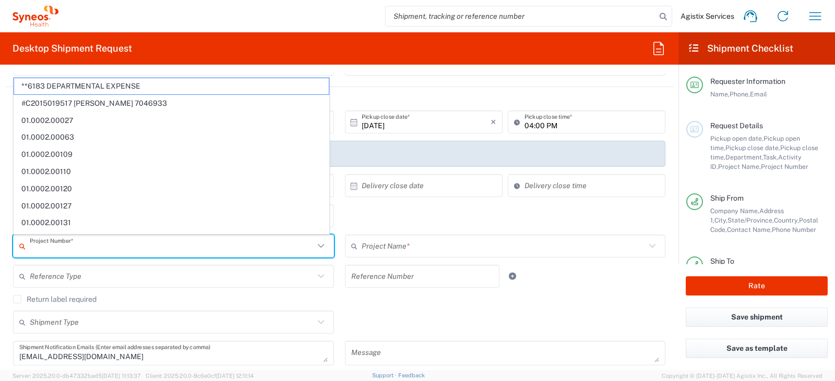
click at [134, 244] on input "text" at bounding box center [172, 246] width 284 height 18
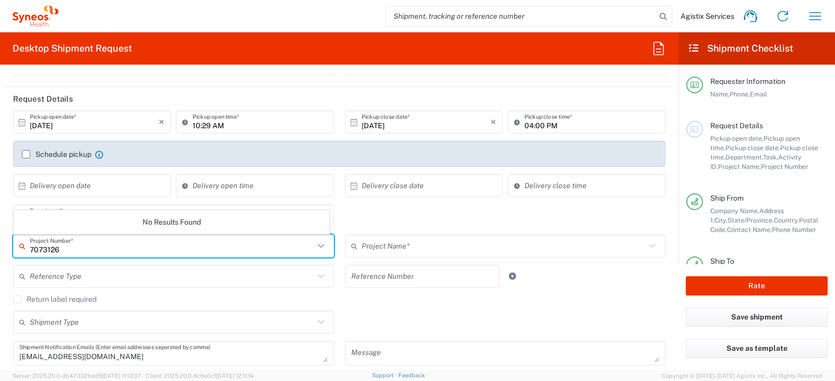
type input "7073126"
click at [73, 246] on input "7073126" at bounding box center [172, 246] width 284 height 18
drag, startPoint x: 73, startPoint y: 251, endPoint x: 0, endPoint y: 250, distance: 73.1
click at [0, 250] on form "Requester Information Agistix Services Name * (415) 666-2295 Phone * offline_no…" at bounding box center [339, 221] width 678 height 297
paste input "7073126"
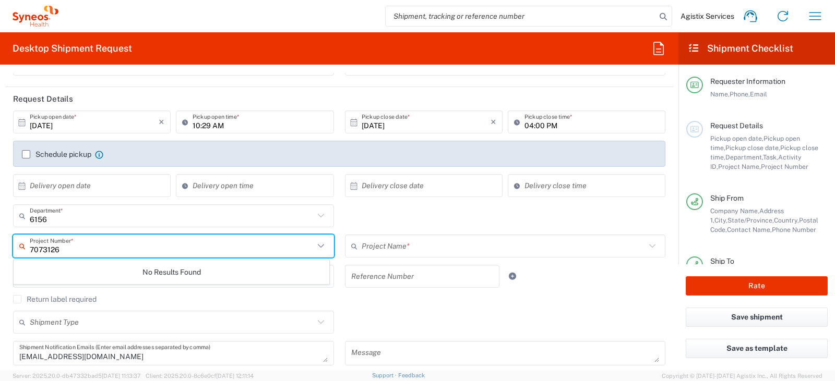
type input "7073126"
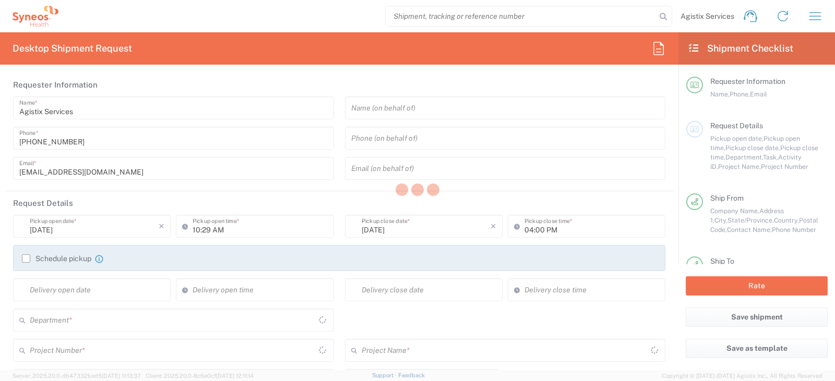
type input "[US_STATE]"
type input "[GEOGRAPHIC_DATA]"
type input "Your Packaging"
type input "6156"
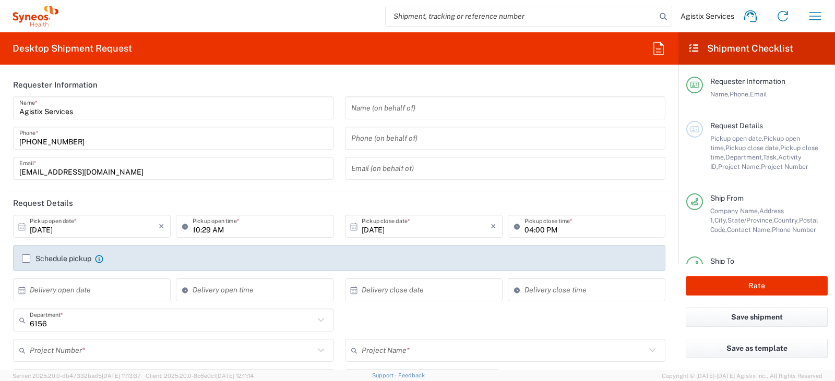
scroll to position [104, 0]
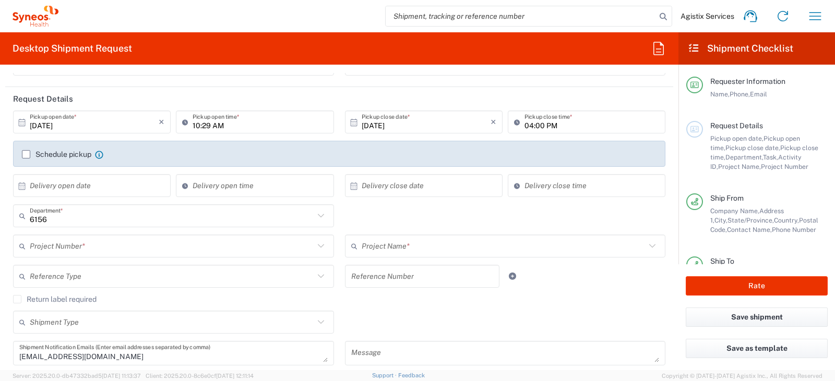
type input "Syneos Health Communications-[GEOGRAPHIC_DATA] [GEOGRAPHIC_DATA]"
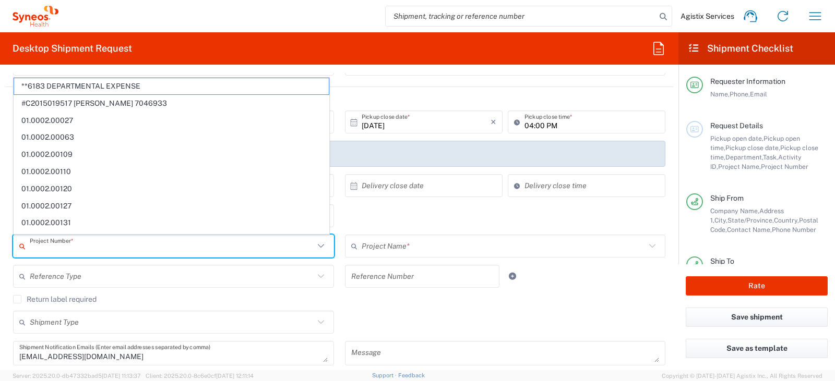
click at [114, 244] on input "text" at bounding box center [172, 246] width 284 height 18
paste input "7073126"
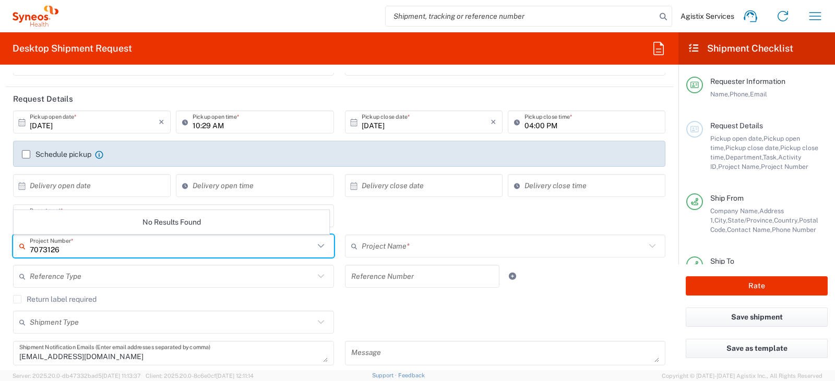
type input "7073126"
click at [369, 247] on input "text" at bounding box center [504, 246] width 284 height 18
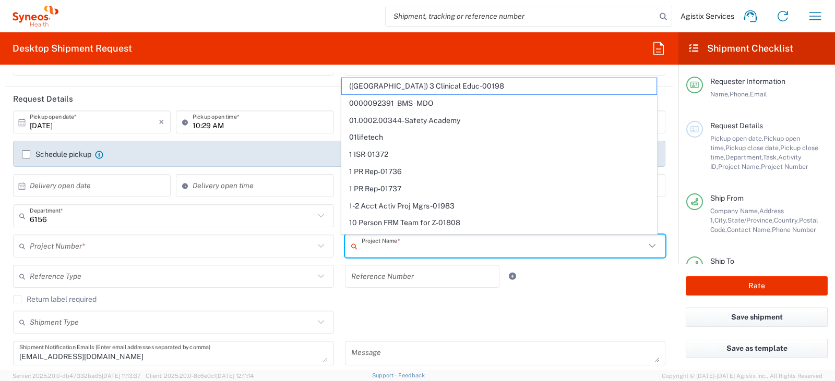
paste input "7073126"
type input "7073126"
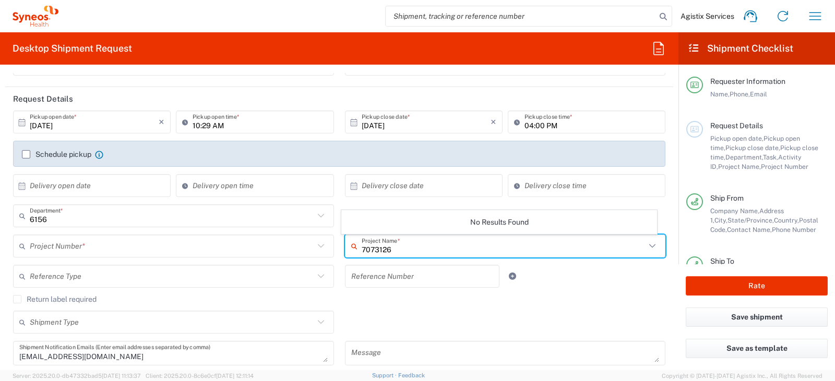
drag, startPoint x: 404, startPoint y: 249, endPoint x: 267, endPoint y: 252, distance: 137.8
click at [351, 252] on div "7073126 Project Name *" at bounding box center [505, 246] width 321 height 23
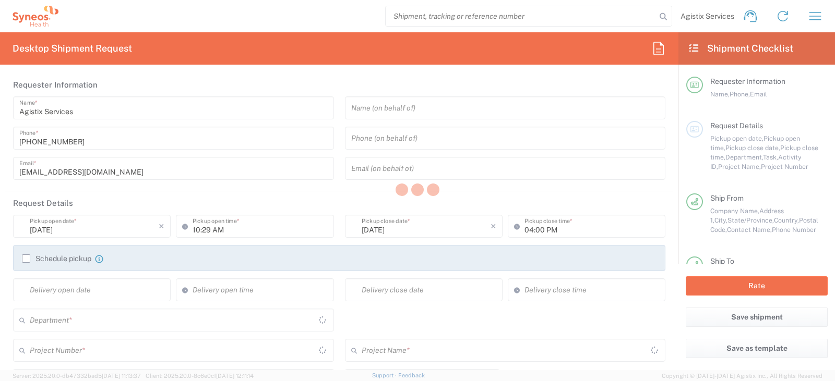
type input "[US_STATE]"
type input "[GEOGRAPHIC_DATA]"
type input "Residential/Home"
type input "[US_STATE]"
type input "[GEOGRAPHIC_DATA]"
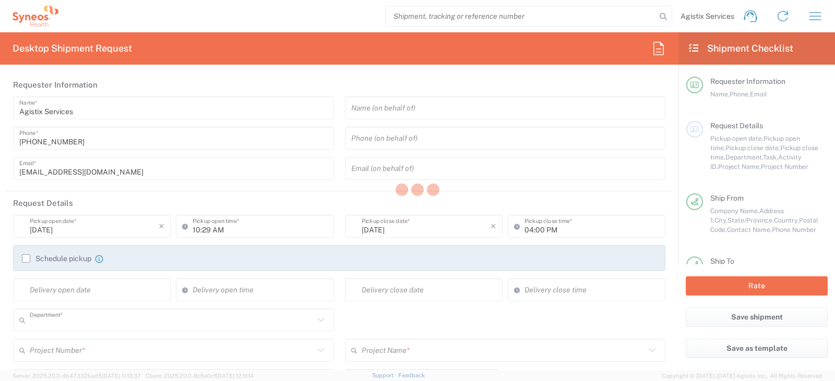
type input "6156"
type input "Syneos Health Communications-[GEOGRAPHIC_DATA] [GEOGRAPHIC_DATA]"
type input "Your Packaging"
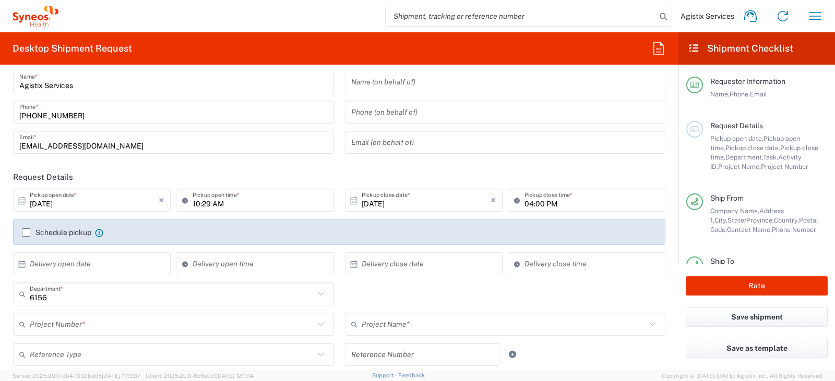
scroll to position [52, 0]
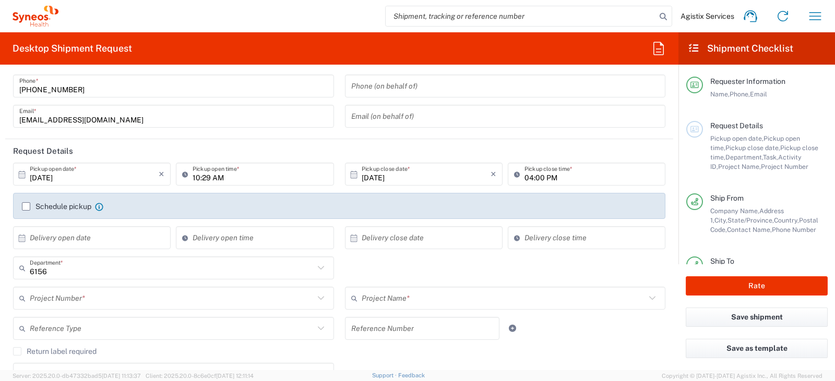
click at [385, 291] on input "text" at bounding box center [504, 299] width 284 height 18
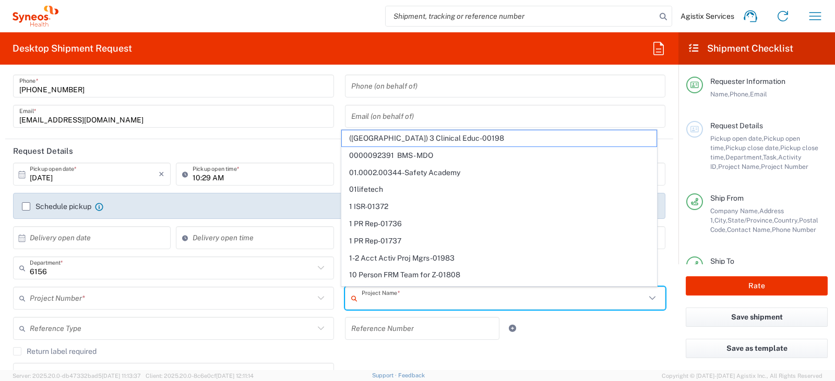
click at [386, 299] on input "text" at bounding box center [504, 299] width 284 height 18
type input "g"
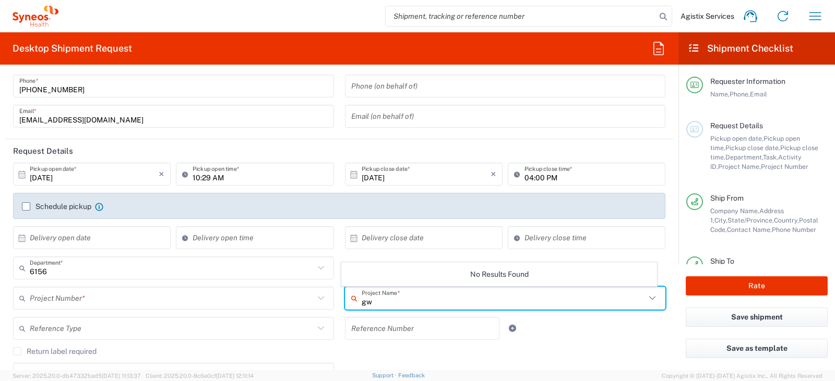
type input "g"
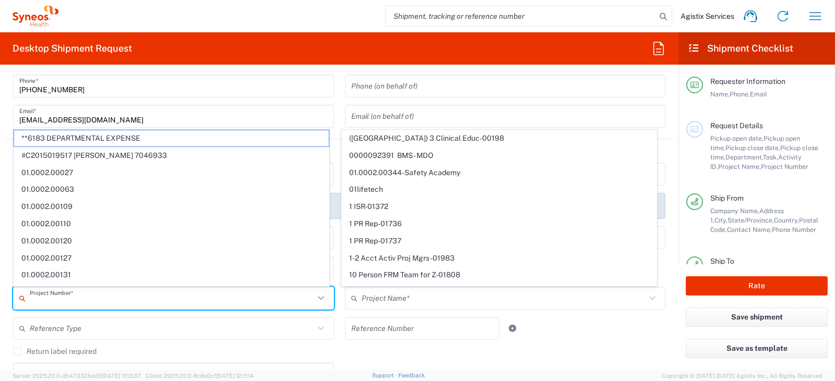
click at [257, 292] on input "text" at bounding box center [172, 299] width 284 height 18
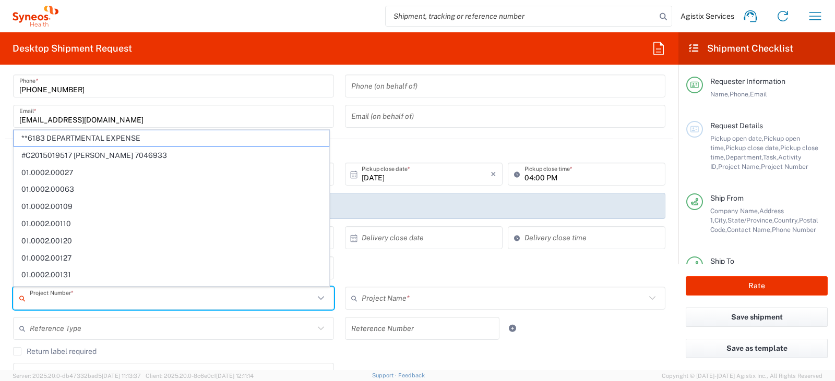
paste input "7073126"
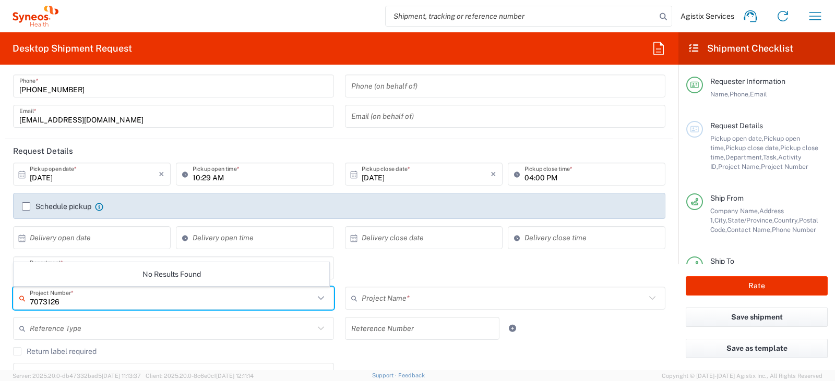
type input "7073126"
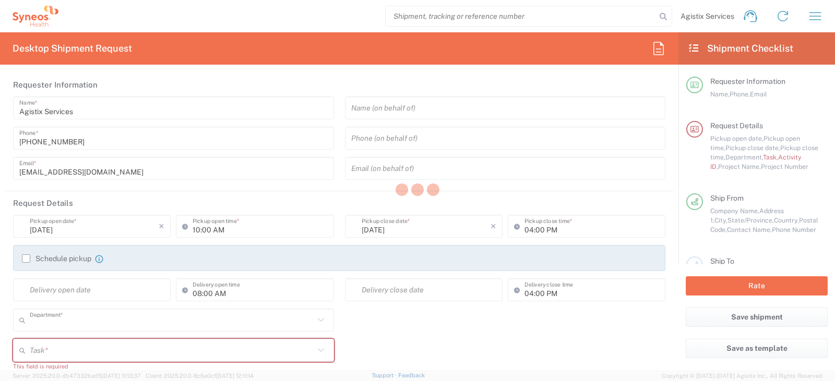
type input "4510"
type input "[US_STATE]"
type input "[GEOGRAPHIC_DATA]"
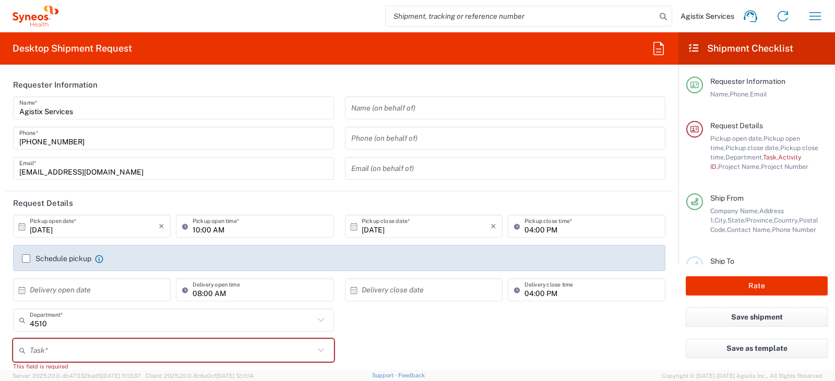
type input "SYNEOS HEALTH LLC [GEOGRAPHIC_DATA] [GEOGRAPHIC_DATA]"
click at [421, 15] on input "search" at bounding box center [521, 16] width 270 height 20
paste input "57049228"
type input "57049228"
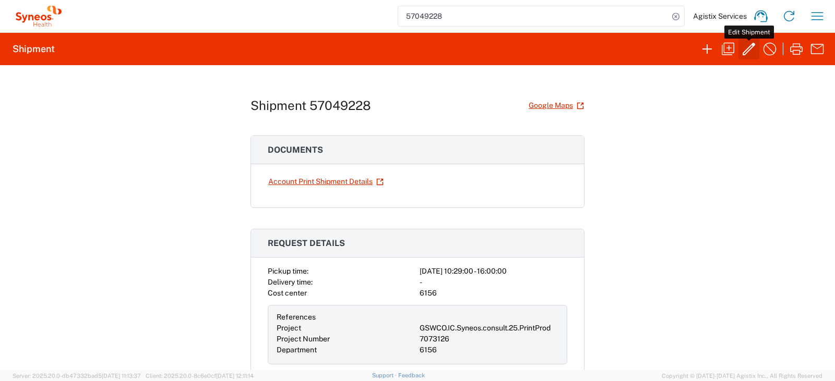
click at [749, 54] on icon "button" at bounding box center [748, 49] width 17 height 17
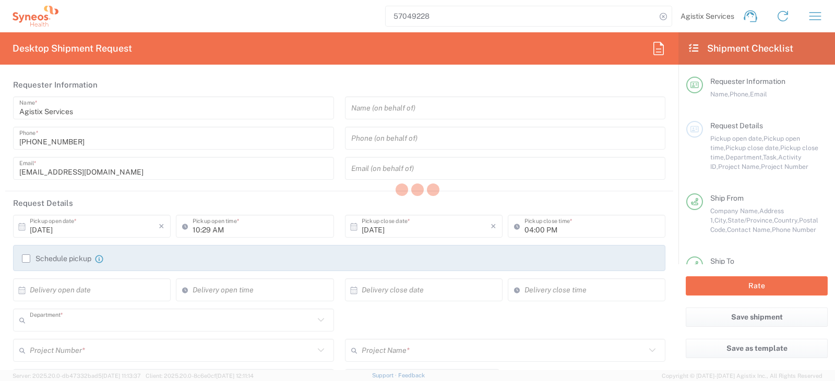
type input "6156"
type input "[US_STATE]"
type input "Your Packaging"
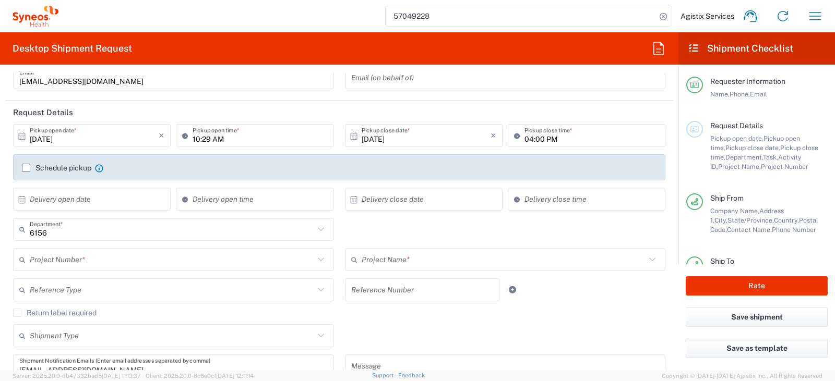
scroll to position [104, 0]
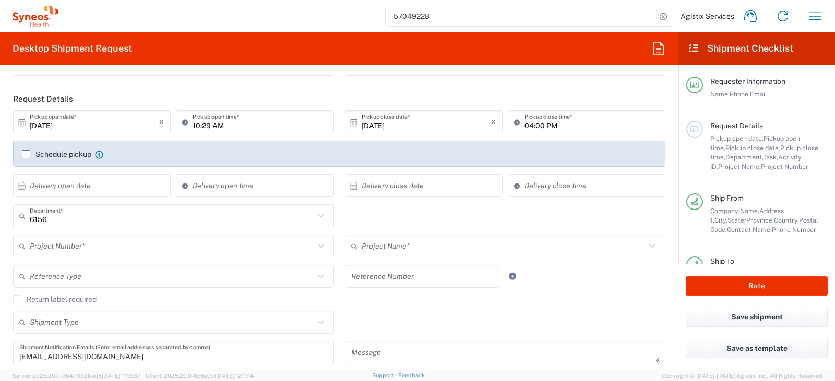
click at [100, 256] on div "Project Number *" at bounding box center [173, 246] width 321 height 23
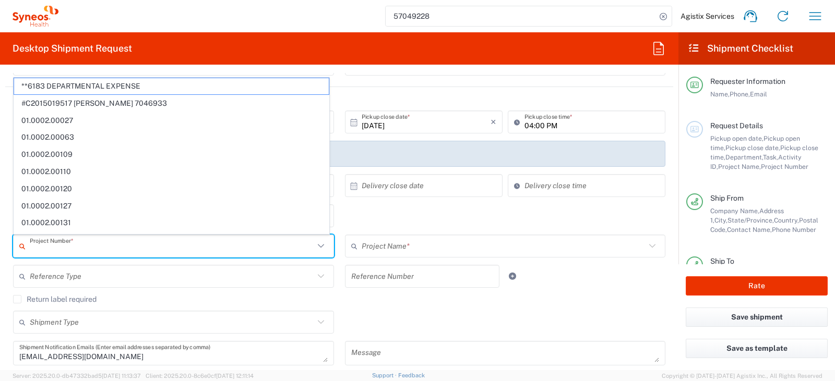
click at [98, 250] on input "text" at bounding box center [172, 246] width 284 height 18
paste input "57049228"
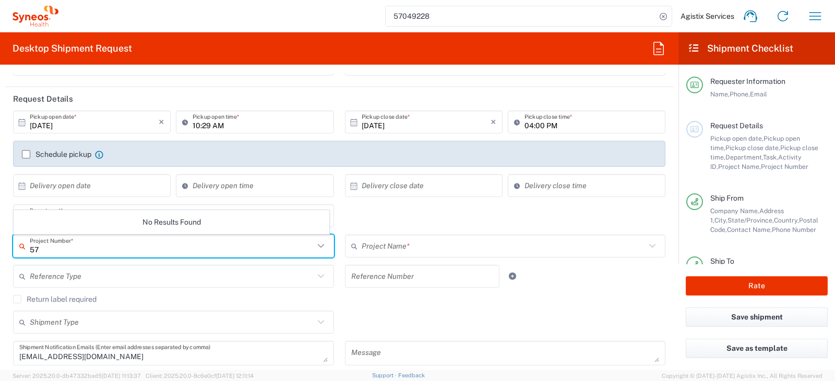
type input "5"
click at [98, 250] on input "7073126" at bounding box center [172, 246] width 284 height 18
type input "7073126"
click at [399, 306] on div "Return label required" at bounding box center [339, 303] width 652 height 16
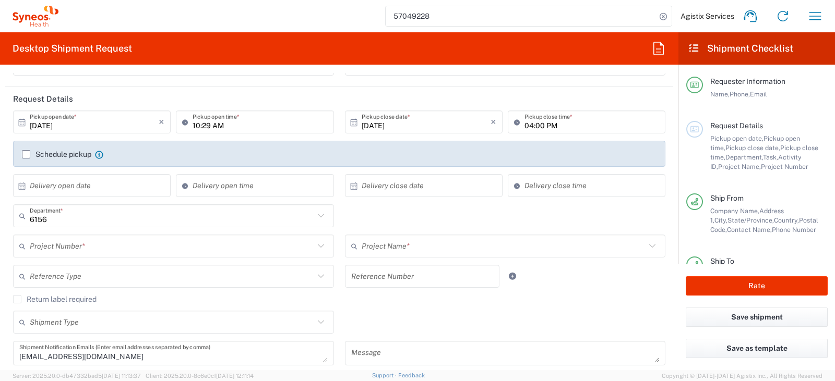
click at [317, 249] on icon at bounding box center [321, 247] width 14 height 14
click at [316, 245] on icon at bounding box center [321, 247] width 14 height 14
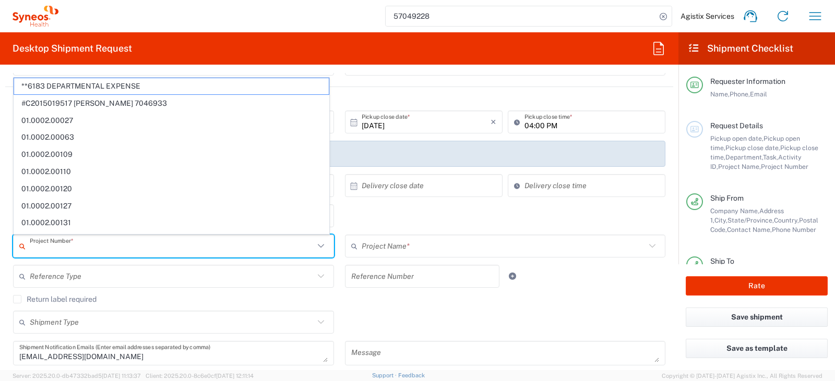
click at [416, 245] on input "text" at bounding box center [504, 246] width 284 height 18
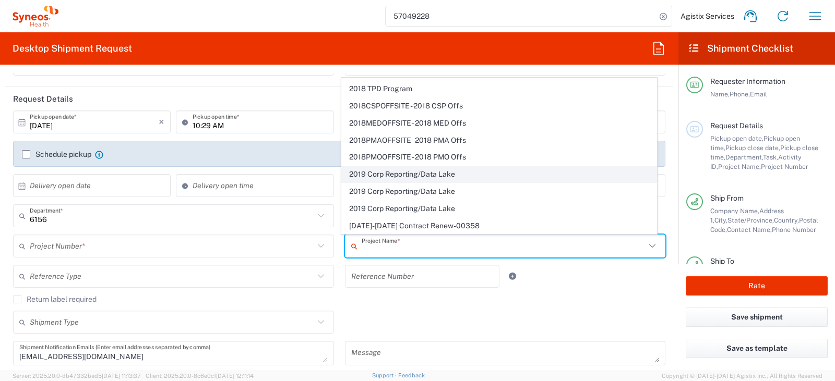
scroll to position [751, 0]
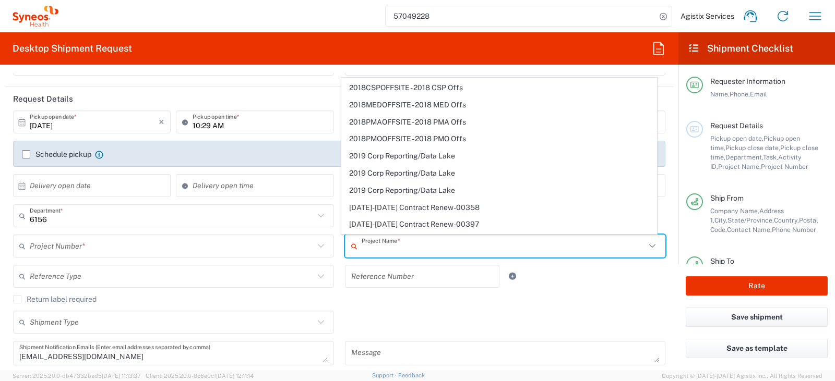
click at [392, 246] on input "text" at bounding box center [504, 246] width 284 height 18
type input "gsw"
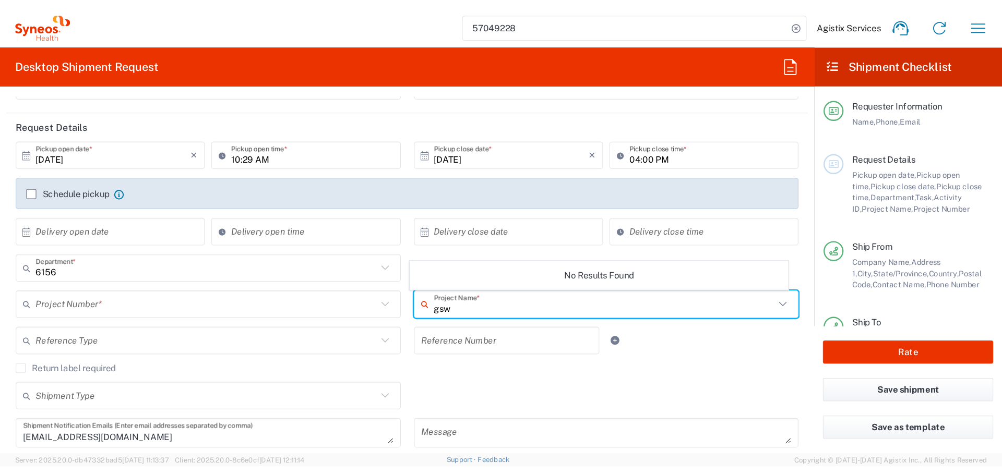
scroll to position [0, 0]
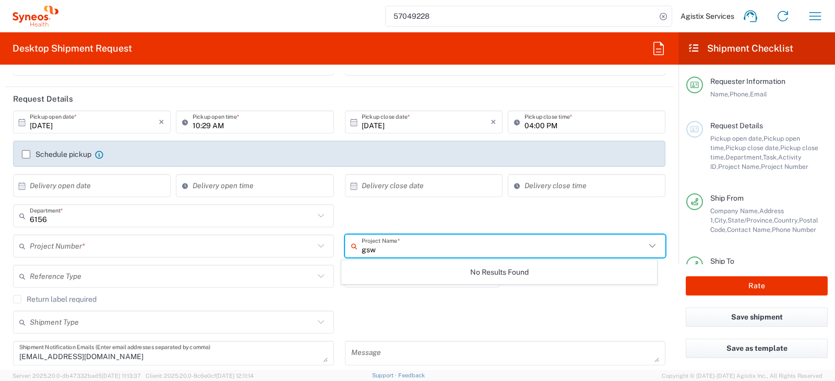
drag, startPoint x: 391, startPoint y: 246, endPoint x: 290, endPoint y: 252, distance: 101.4
click at [290, 252] on div "Project Number * **6183 DEPARTMENTAL EXPENSE #C2015019517 [PERSON_NAME] 7046933…" at bounding box center [339, 250] width 663 height 30
type input "707"
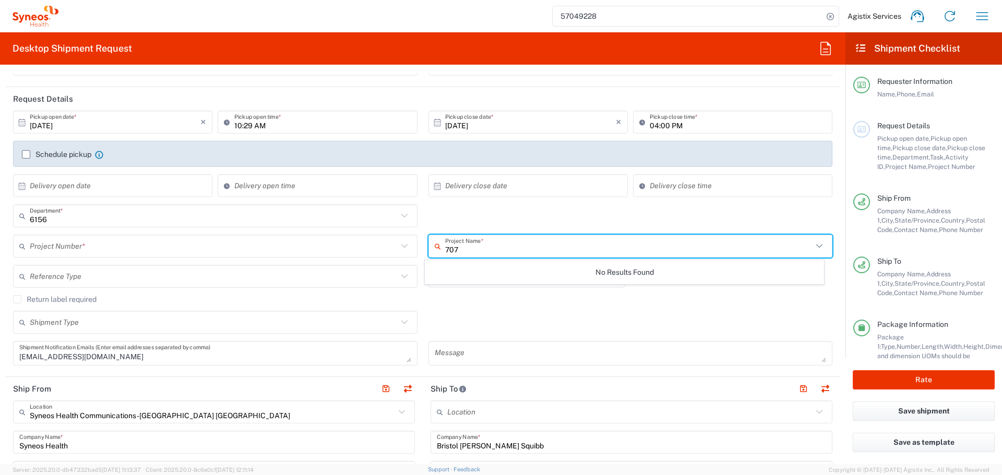
drag, startPoint x: 508, startPoint y: 249, endPoint x: 408, endPoint y: 248, distance: 100.2
click at [408, 248] on div "Project Number * **6183 DEPARTMENTAL EXPENSE #C2015019517 [PERSON_NAME] 7046933…" at bounding box center [423, 250] width 830 height 30
type input "a"
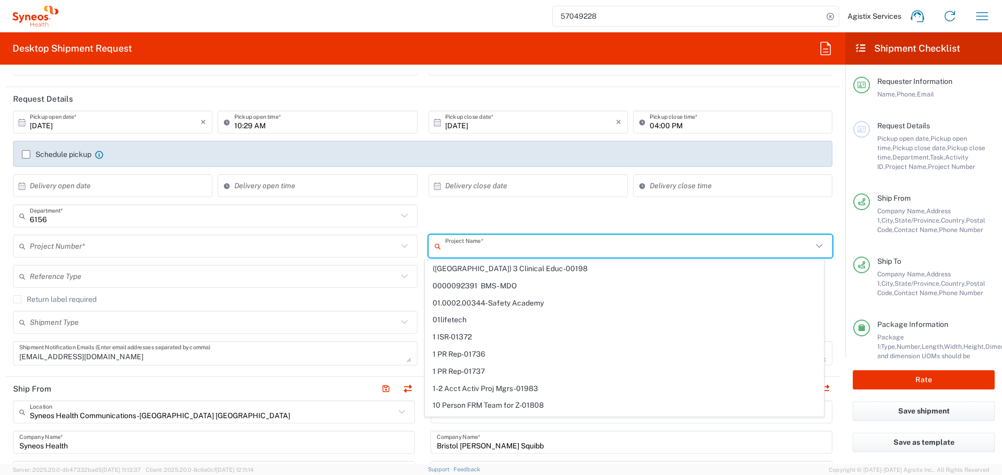
type input "a"
click at [495, 244] on input "text" at bounding box center [629, 246] width 368 height 18
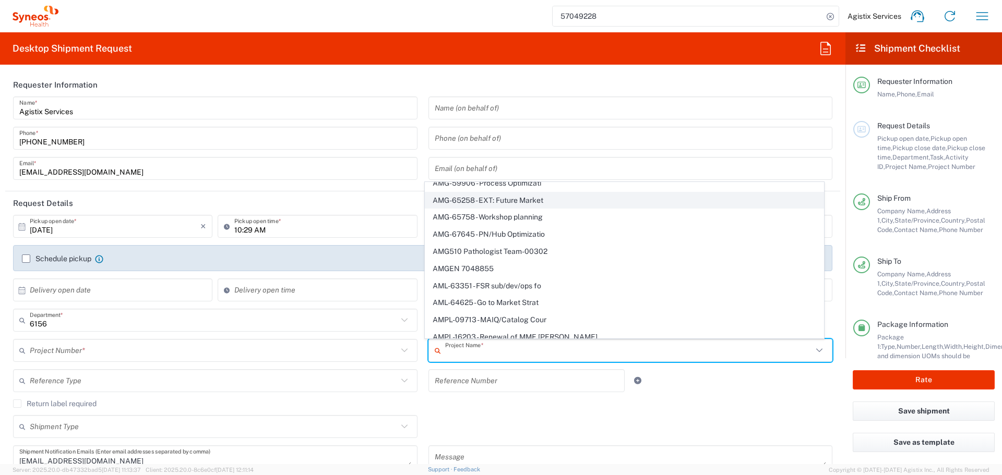
scroll to position [34612, 0]
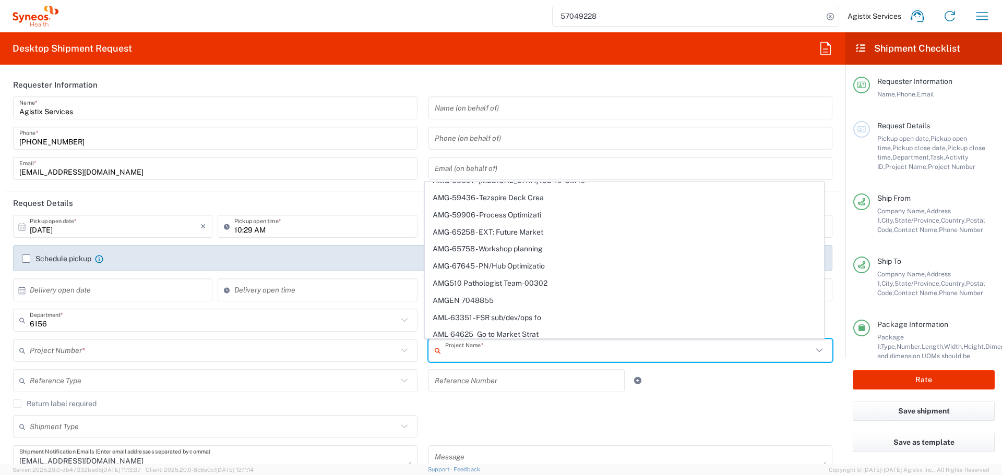
click at [361, 76] on header "Requester Information" at bounding box center [422, 84] width 835 height 23
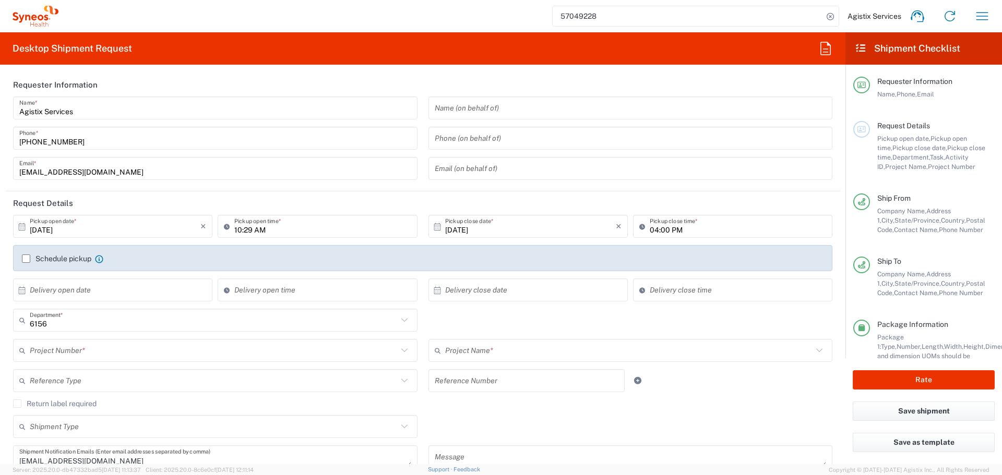
click at [470, 351] on input "text" at bounding box center [629, 351] width 368 height 18
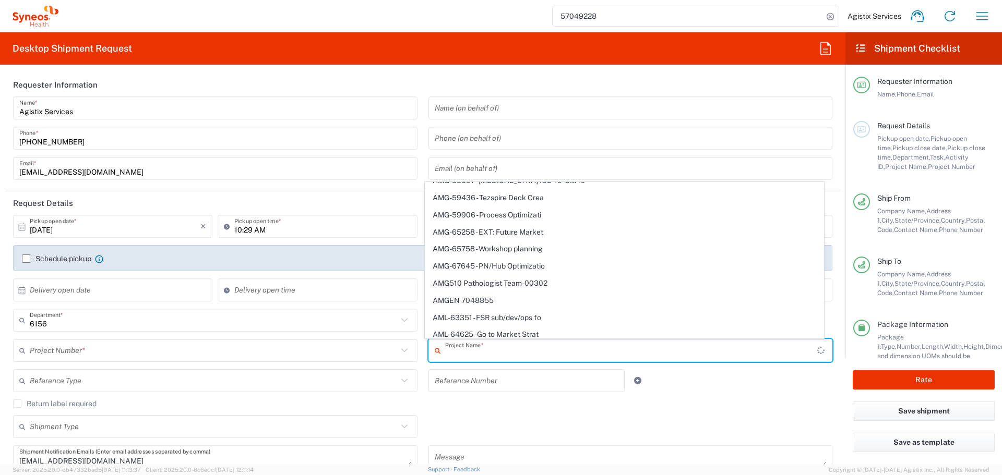
scroll to position [0, 0]
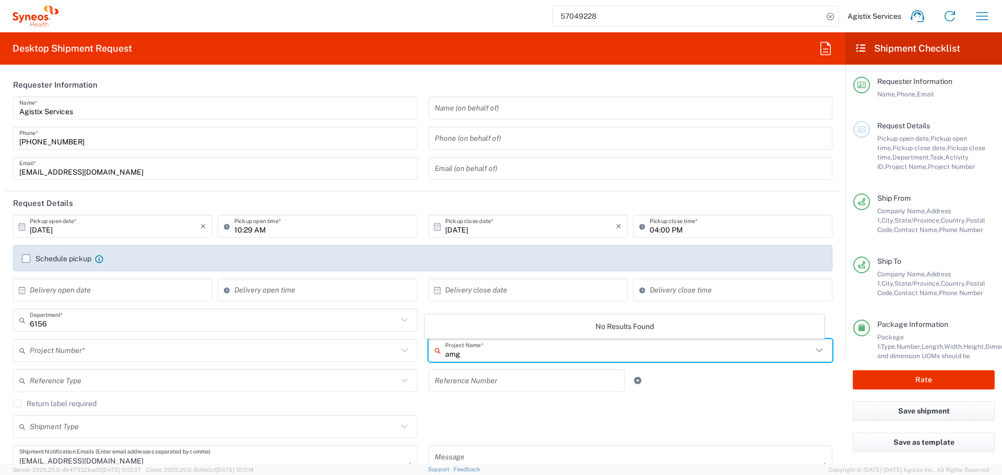
type input "amg"
drag, startPoint x: 589, startPoint y: 329, endPoint x: 667, endPoint y: 328, distance: 78.3
click at [667, 328] on div "No Results Found" at bounding box center [624, 327] width 399 height 24
drag, startPoint x: 1000, startPoint y: 415, endPoint x: 1157, endPoint y: 390, distance: 158.5
drag, startPoint x: 473, startPoint y: 351, endPoint x: 467, endPoint y: 352, distance: 6.5
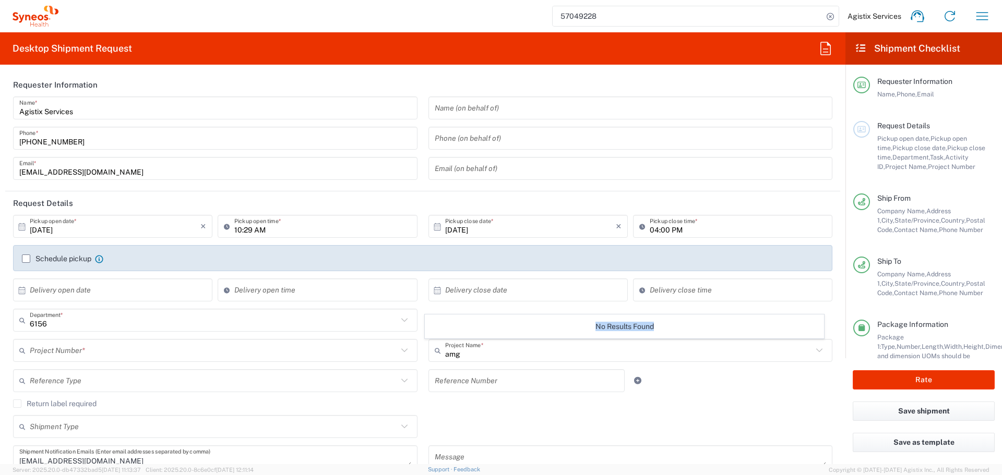
click at [473, 351] on input "amg" at bounding box center [629, 351] width 368 height 18
drag, startPoint x: 467, startPoint y: 352, endPoint x: 388, endPoint y: 349, distance: 78.9
click at [423, 352] on div "amg Project Name * No Results Found" at bounding box center [630, 354] width 415 height 30
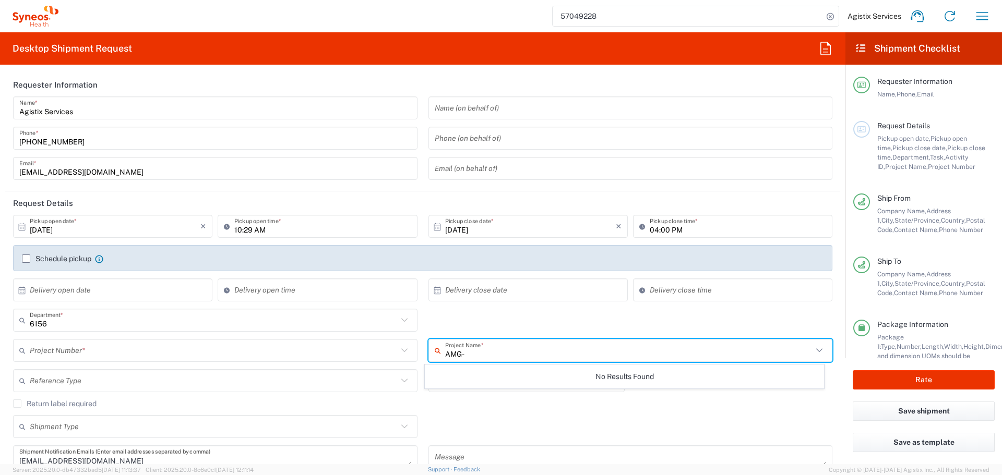
type input "AMG-"
